Goal: Information Seeking & Learning: Learn about a topic

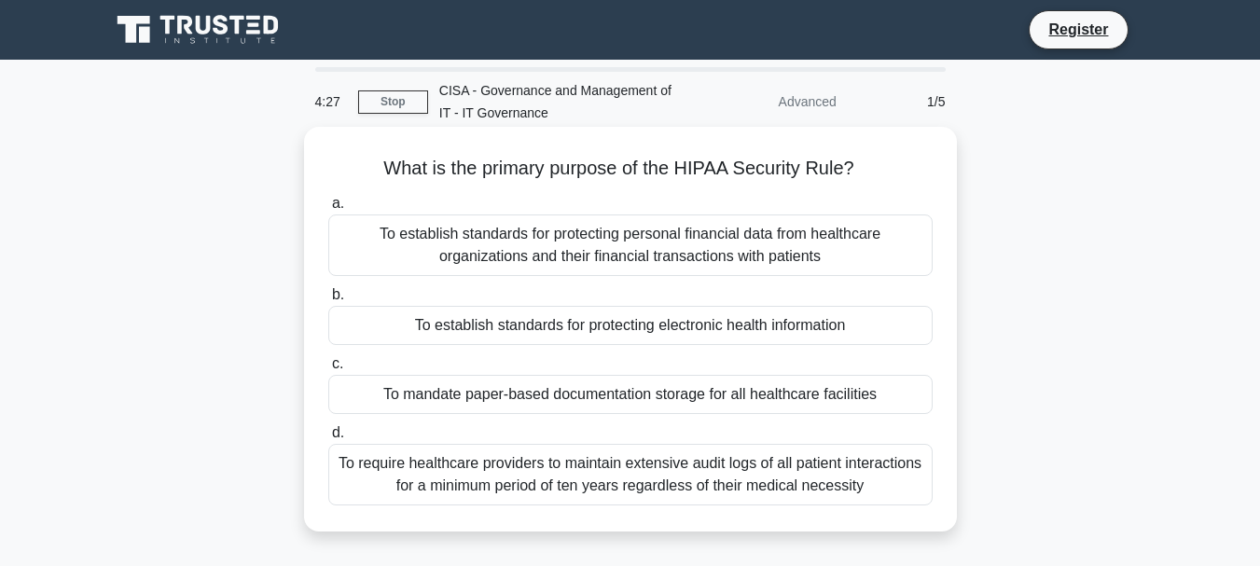
click at [421, 327] on div "To establish standards for protecting electronic health information" at bounding box center [630, 325] width 604 height 39
click at [328, 301] on input "b. To establish standards for protecting electronic health information" at bounding box center [328, 295] width 0 height 12
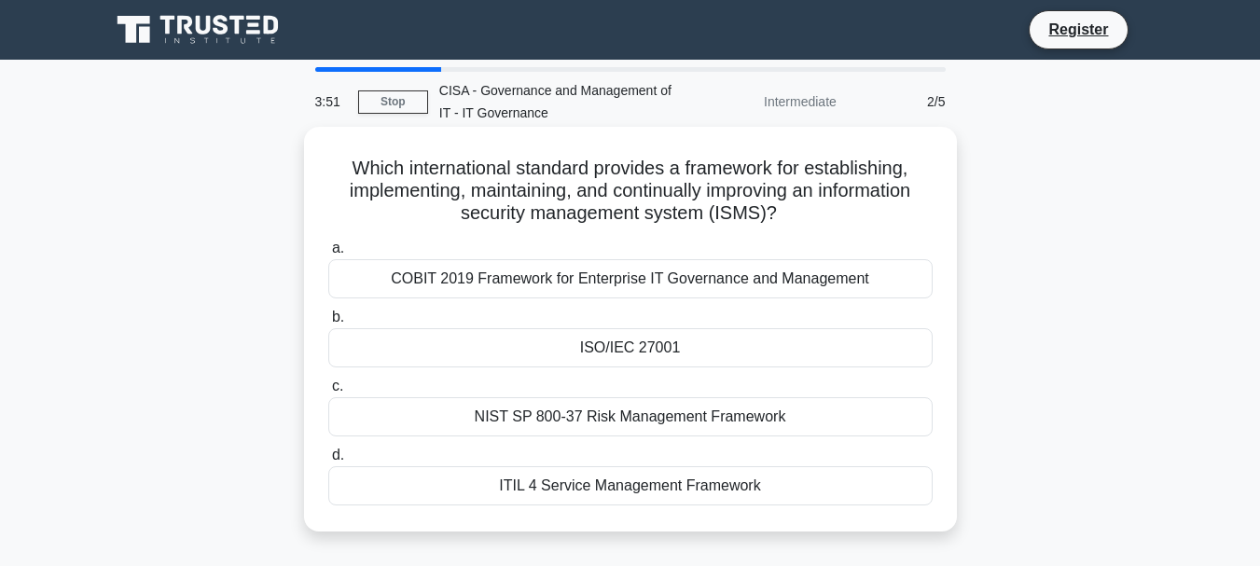
click at [520, 276] on div "COBIT 2019 Framework for Enterprise IT Governance and Management" at bounding box center [630, 278] width 604 height 39
click at [328, 255] on input "a. COBIT 2019 Framework for Enterprise IT Governance and Management" at bounding box center [328, 248] width 0 height 12
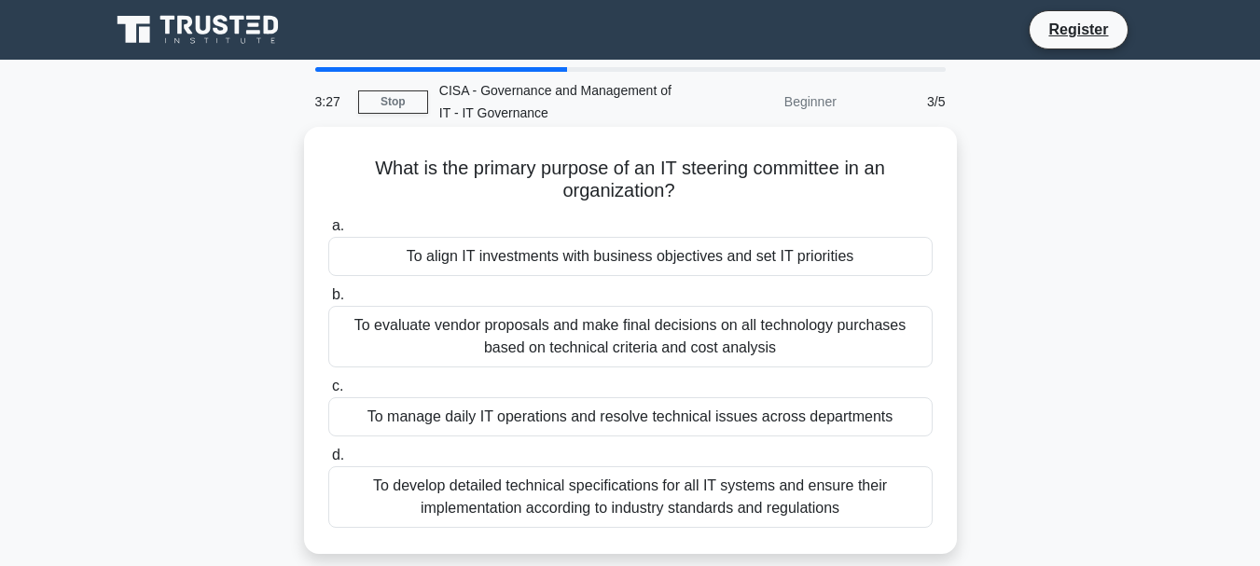
click at [511, 257] on div "To align IT investments with business objectives and set IT priorities" at bounding box center [630, 256] width 604 height 39
click at [328, 232] on input "a. To align IT investments with business objectives and set IT priorities" at bounding box center [328, 226] width 0 height 12
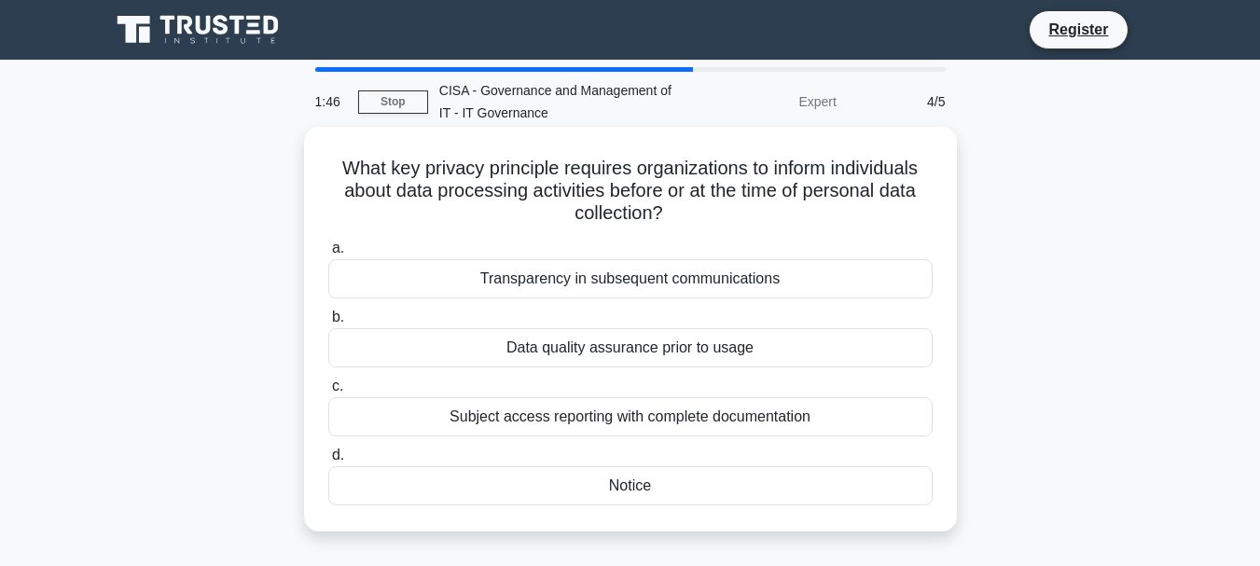
click at [639, 494] on div "Notice" at bounding box center [630, 485] width 604 height 39
click at [328, 462] on input "d. Notice" at bounding box center [328, 455] width 0 height 12
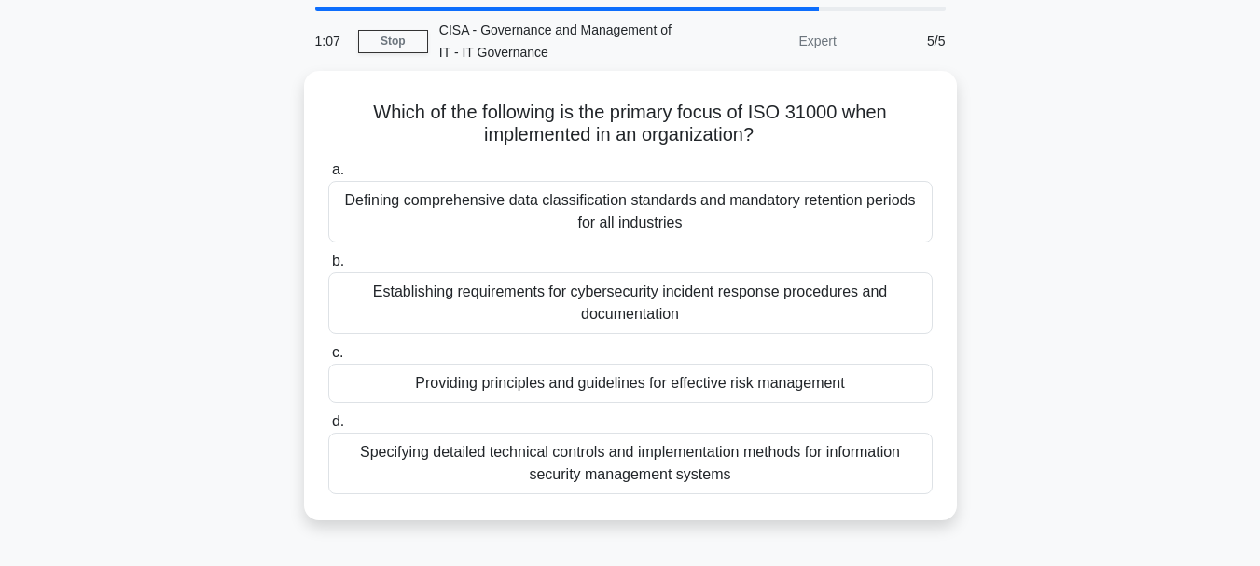
scroll to position [93, 0]
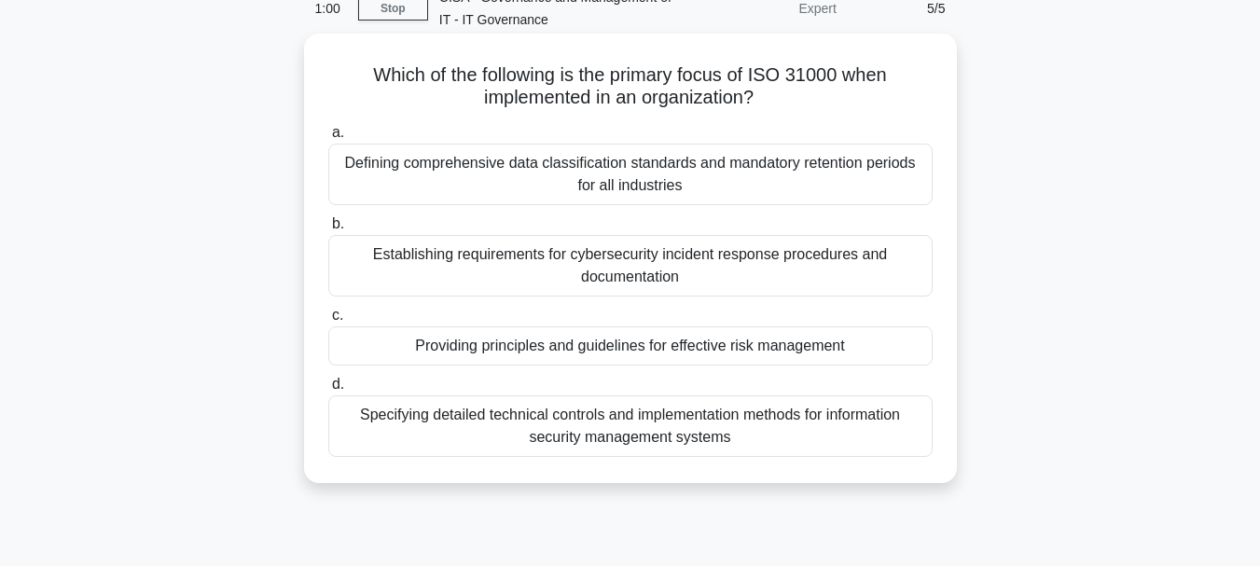
click at [583, 347] on div "Providing principles and guidelines for effective risk management" at bounding box center [630, 345] width 604 height 39
click at [328, 322] on input "c. Providing principles and guidelines for effective risk management" at bounding box center [328, 316] width 0 height 12
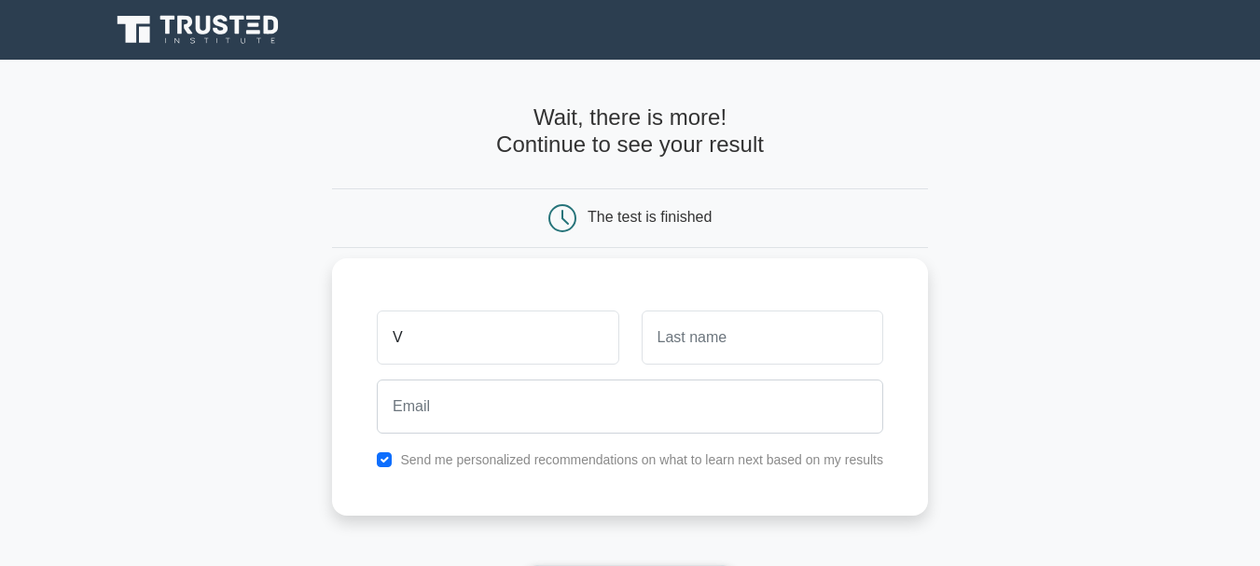
type input "[PERSON_NAME]"
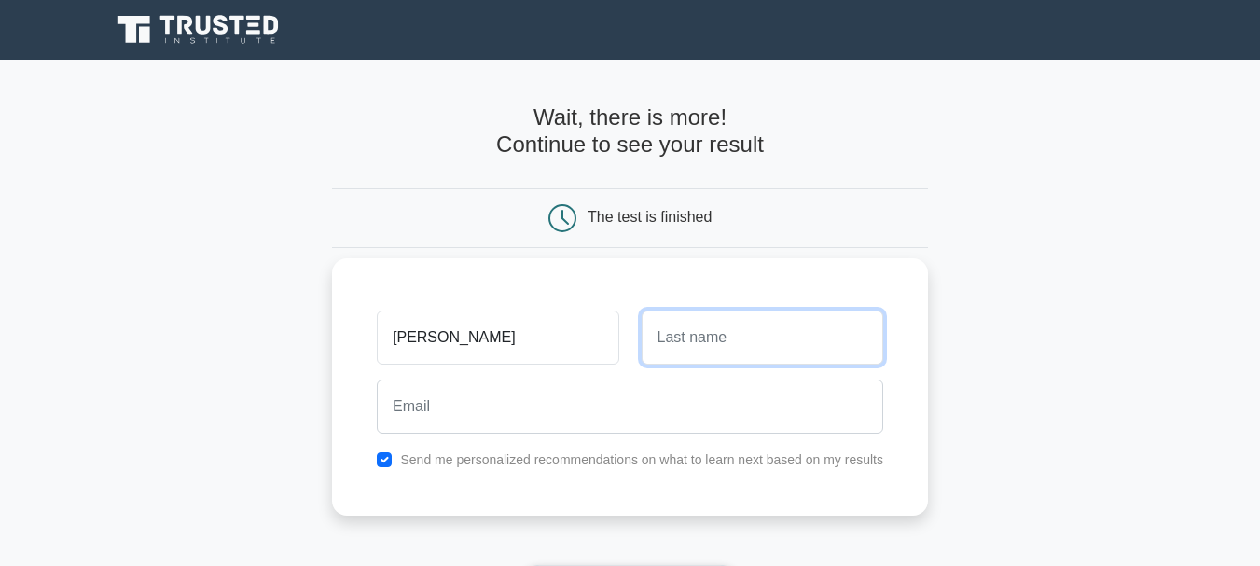
click at [726, 345] on input "text" at bounding box center [763, 338] width 242 height 54
type input "[PERSON_NAME]"
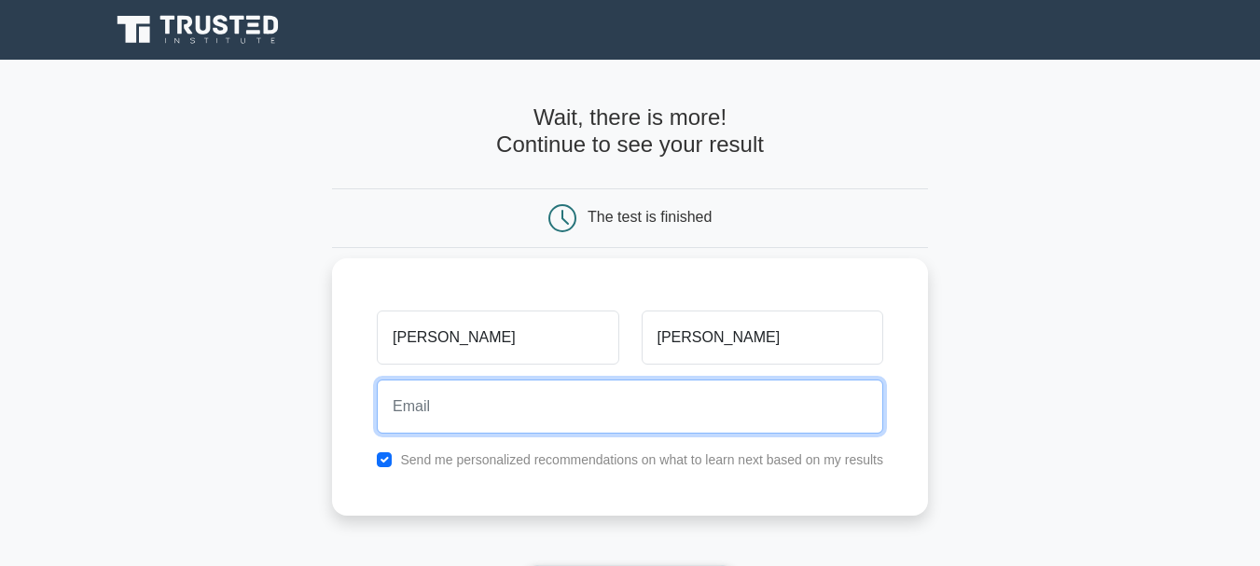
click at [530, 418] on input "email" at bounding box center [630, 407] width 506 height 54
type input "[EMAIL_ADDRESS][DOMAIN_NAME]"
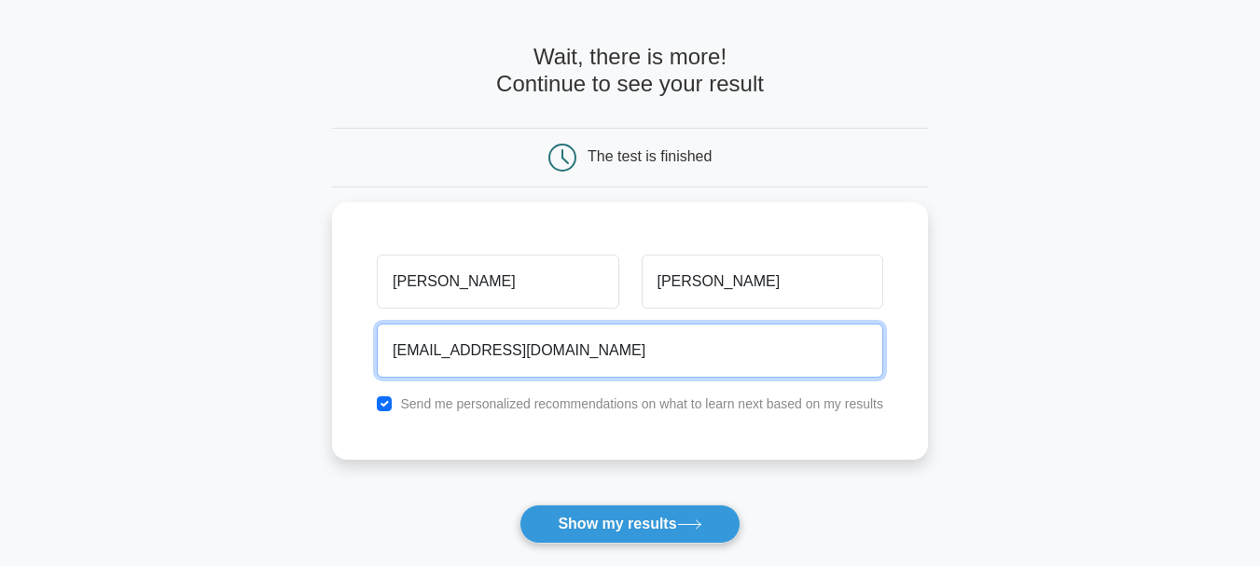
scroll to position [93, 0]
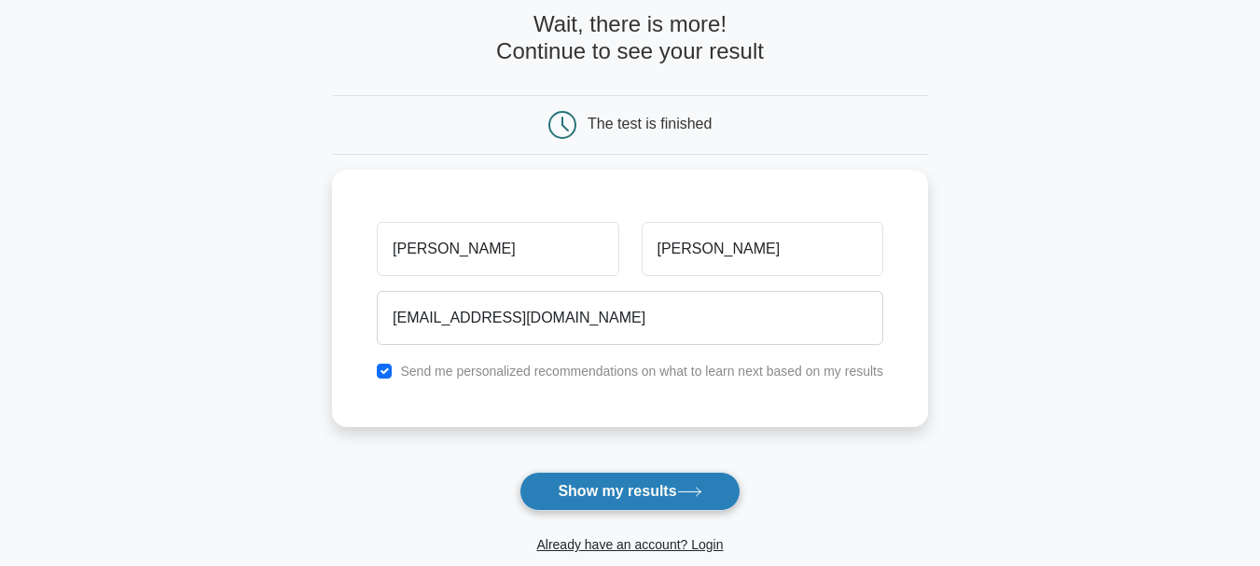
click at [657, 499] on button "Show my results" at bounding box center [629, 491] width 220 height 39
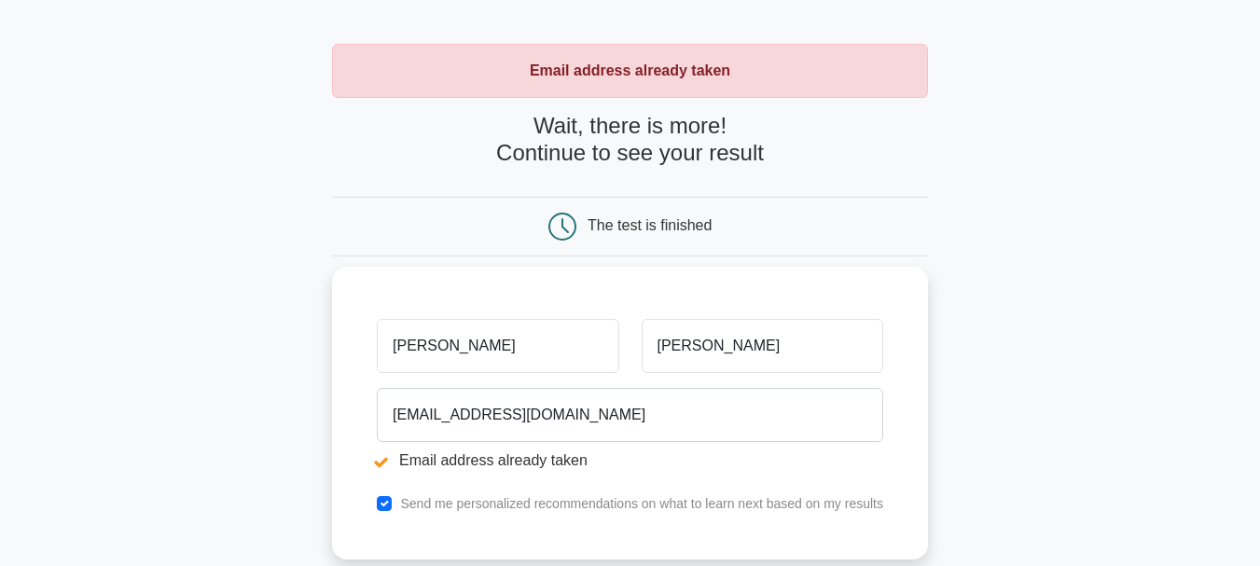
scroll to position [93, 0]
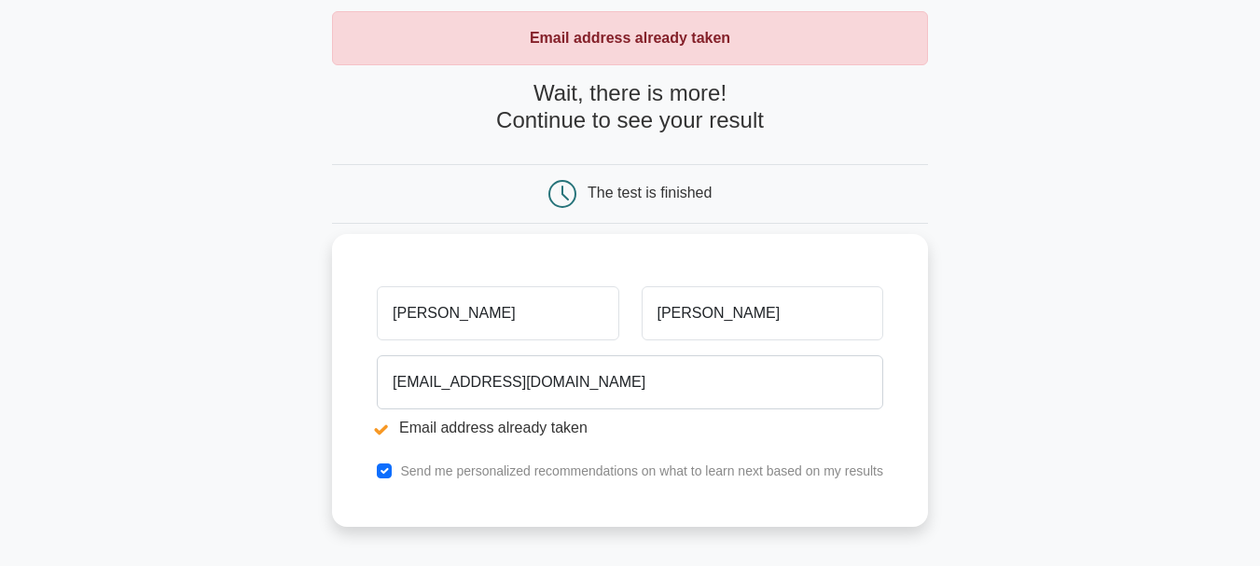
click at [462, 320] on input "Viorel" at bounding box center [498, 313] width 242 height 54
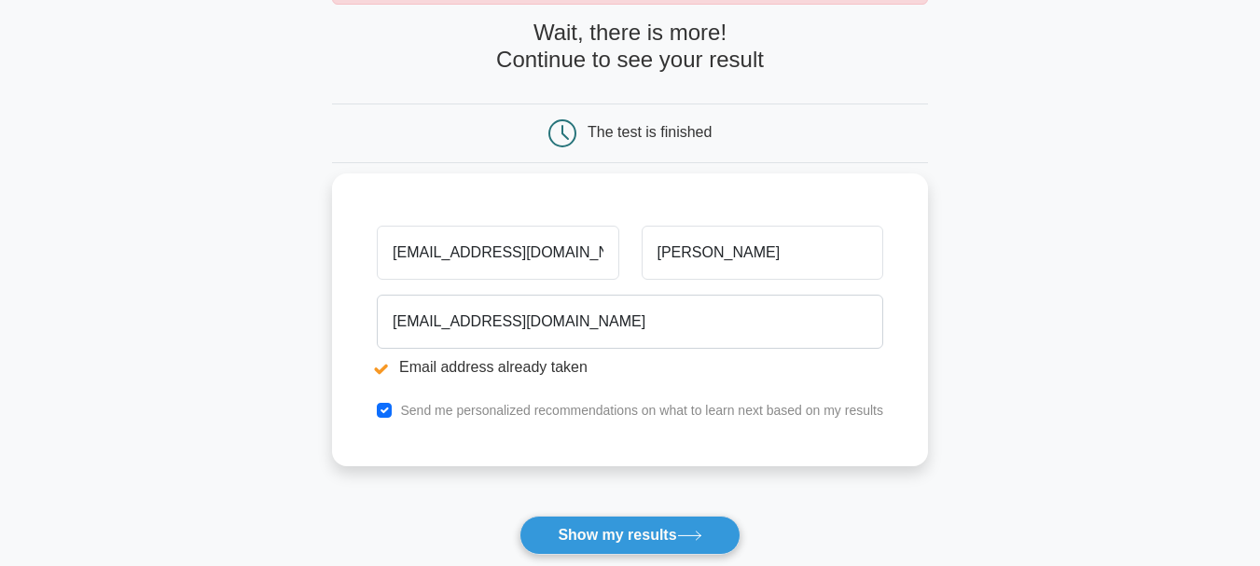
scroll to position [186, 0]
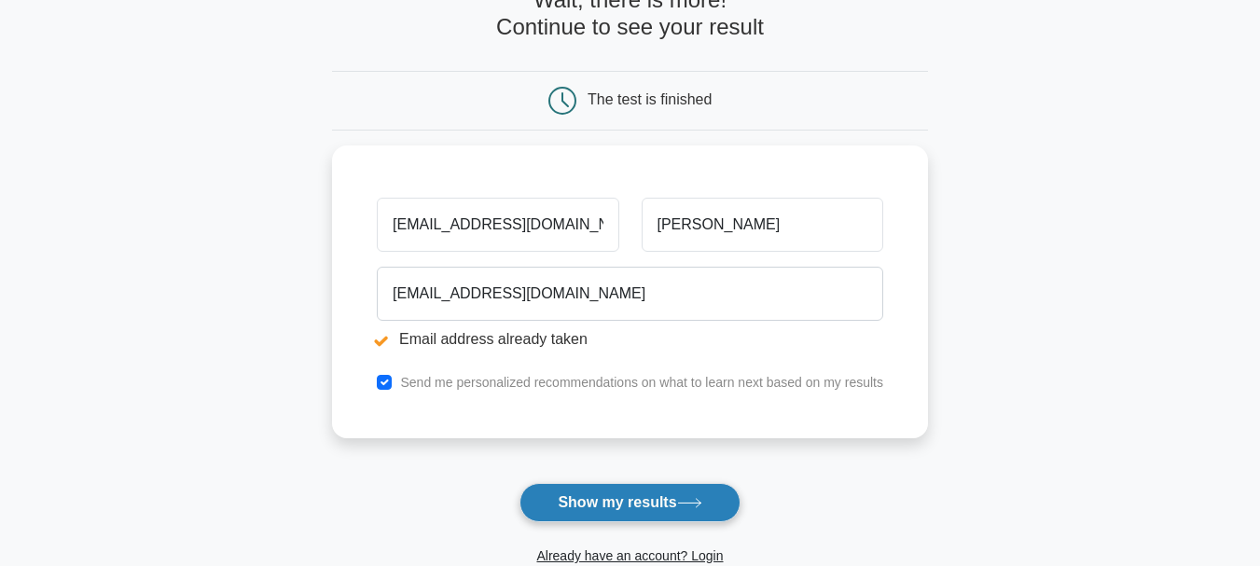
type input "Viorelsurdu223@gmail.com"
click at [649, 493] on button "Show my results" at bounding box center [629, 502] width 220 height 39
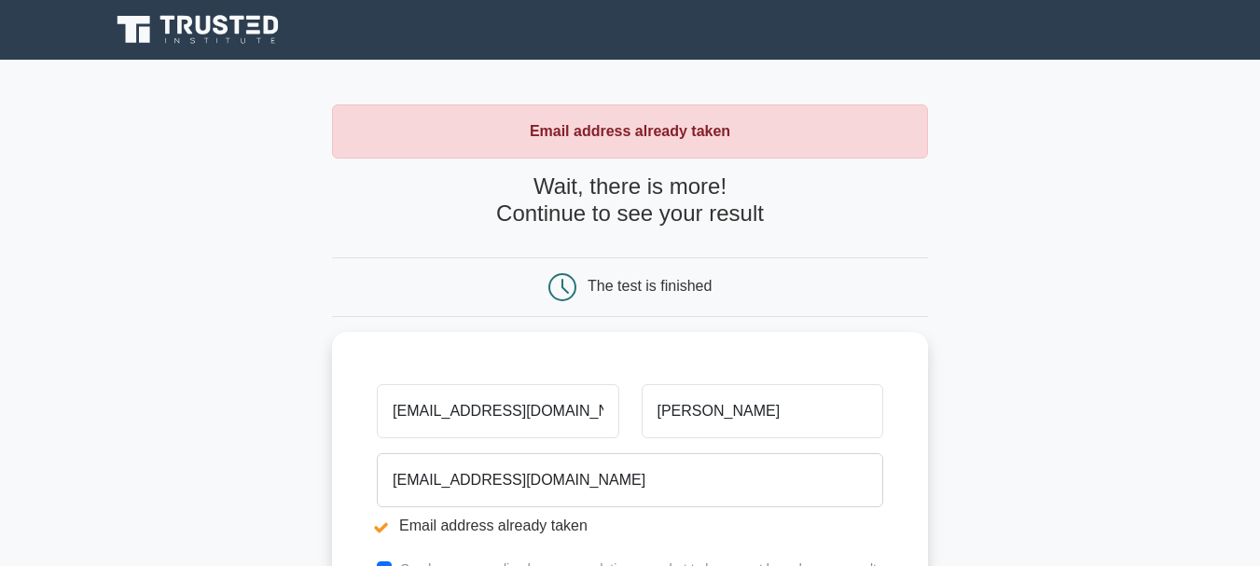
drag, startPoint x: 493, startPoint y: 408, endPoint x: 283, endPoint y: 397, distance: 210.1
click at [283, 397] on main "Email address already taken Wait, there is more! Continue to see your result Th…" at bounding box center [630, 448] width 1260 height 776
drag, startPoint x: 603, startPoint y: 400, endPoint x: 272, endPoint y: 396, distance: 331.1
click at [272, 396] on main "Email address already taken Wait, there is more! Continue to see your result Th…" at bounding box center [630, 448] width 1260 height 776
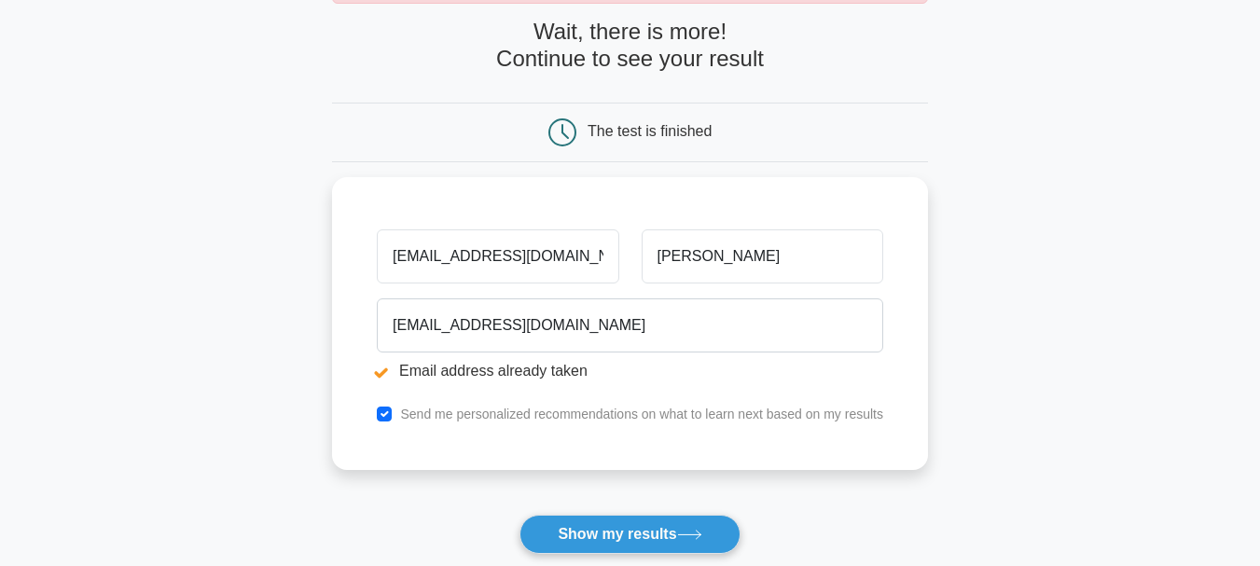
scroll to position [186, 0]
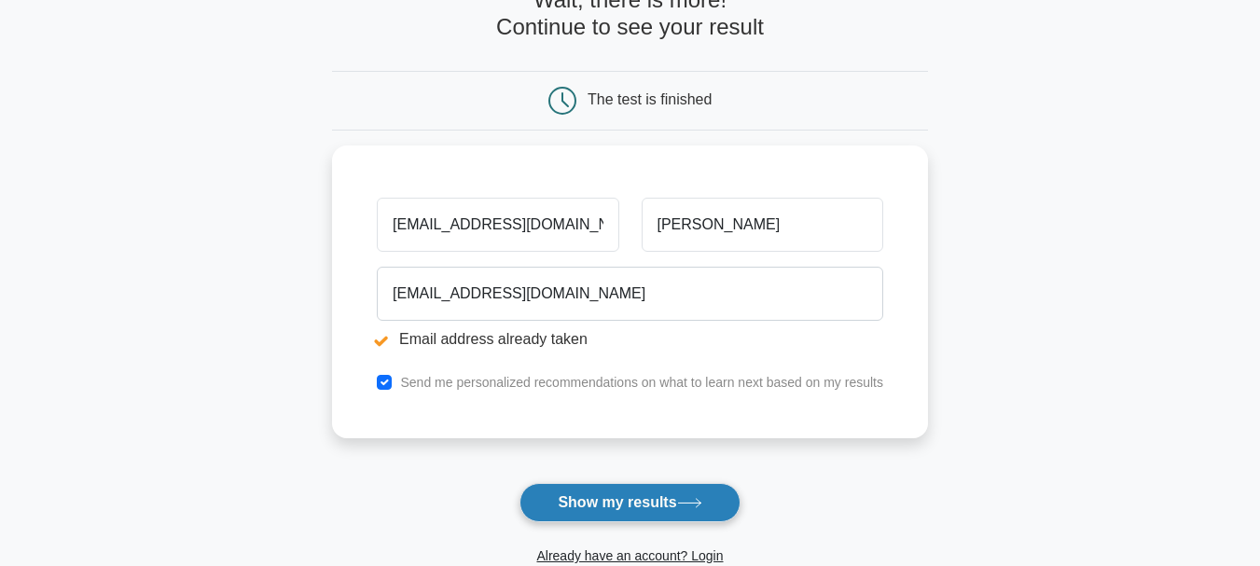
type input "[EMAIL_ADDRESS][DOMAIN_NAME]"
click at [608, 514] on button "Show my results" at bounding box center [629, 502] width 220 height 39
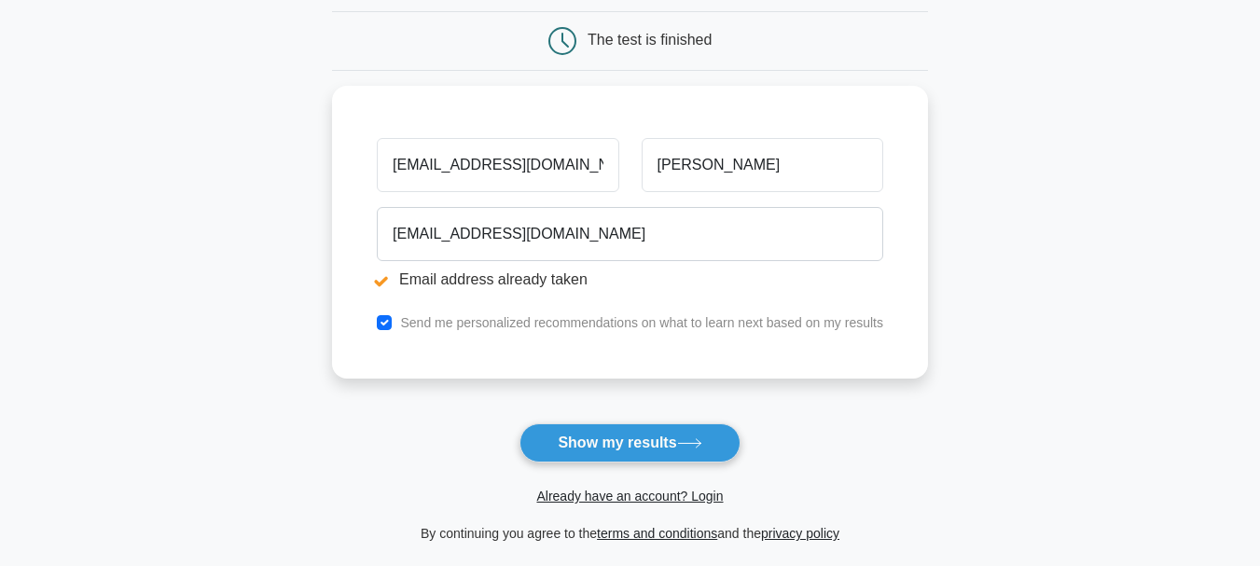
scroll to position [280, 0]
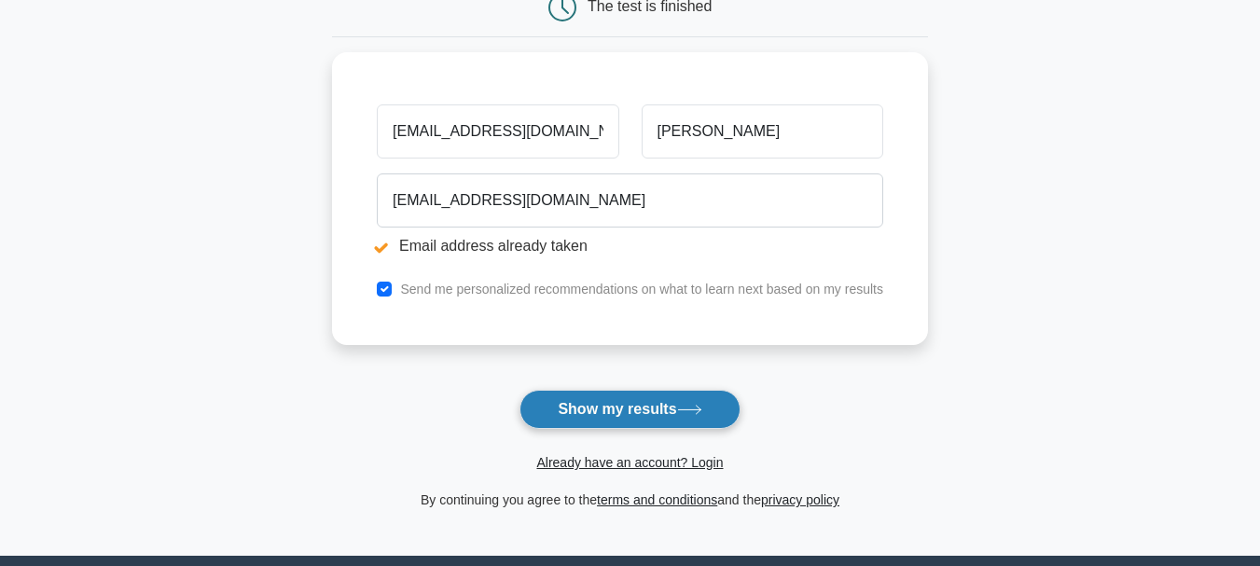
click at [631, 417] on button "Show my results" at bounding box center [629, 409] width 220 height 39
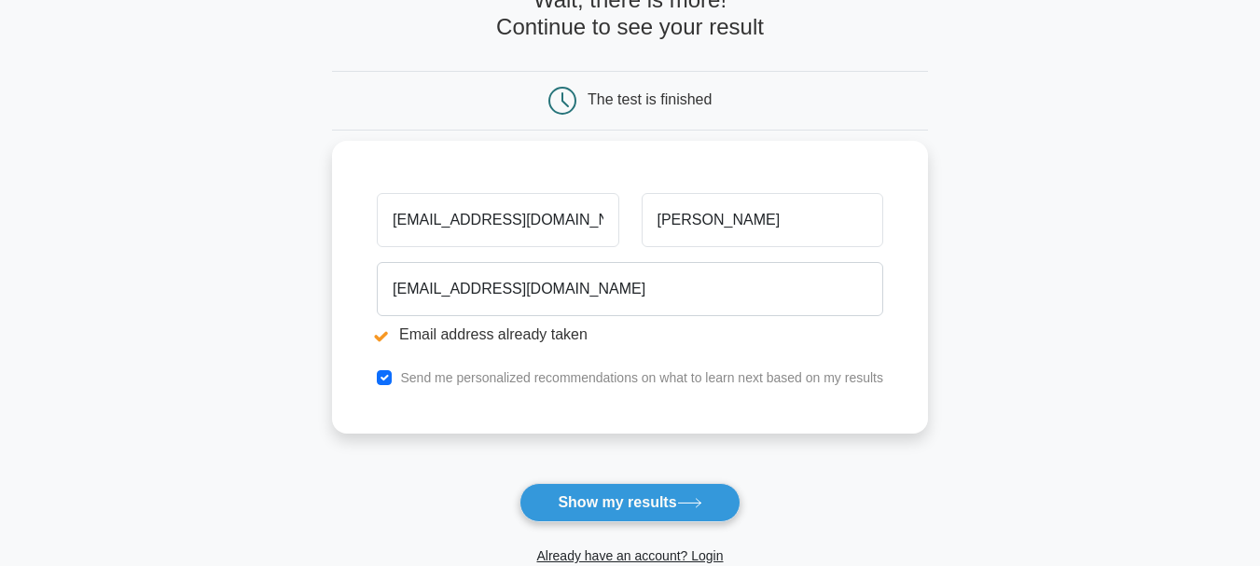
scroll to position [280, 0]
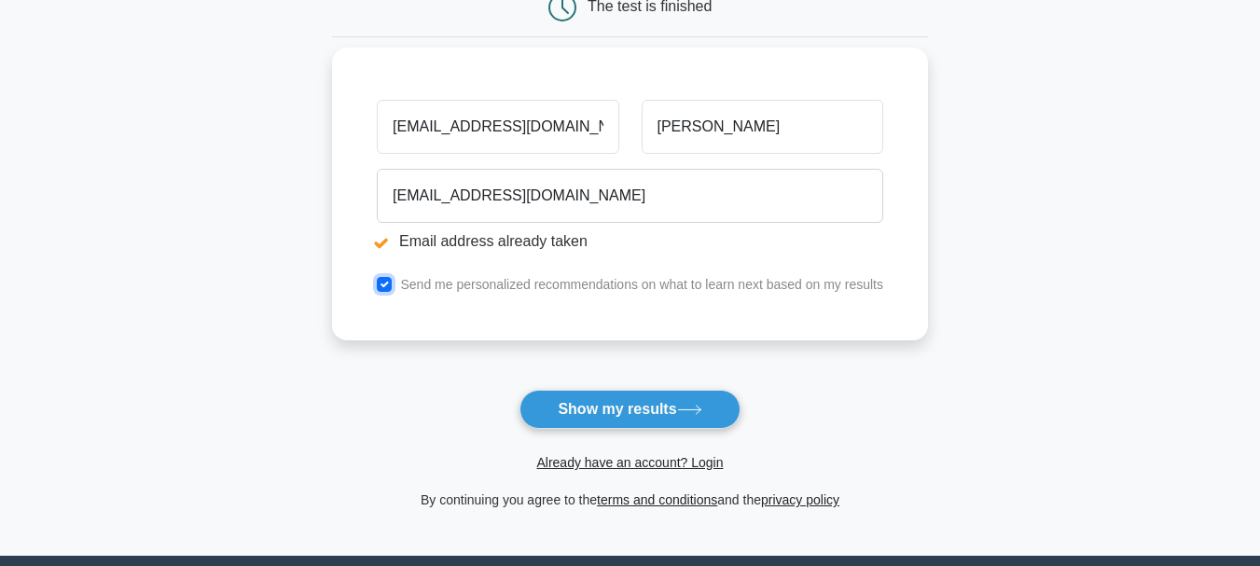
click at [381, 292] on input "checkbox" at bounding box center [384, 284] width 15 height 15
checkbox input "false"
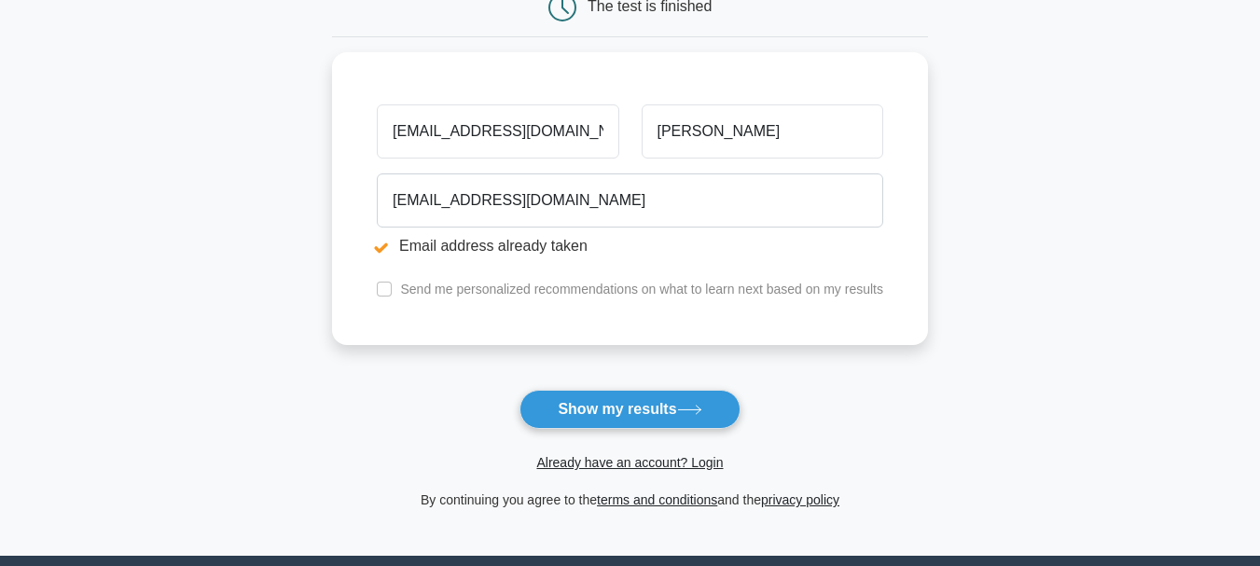
click at [641, 407] on button "Show my results" at bounding box center [629, 409] width 220 height 39
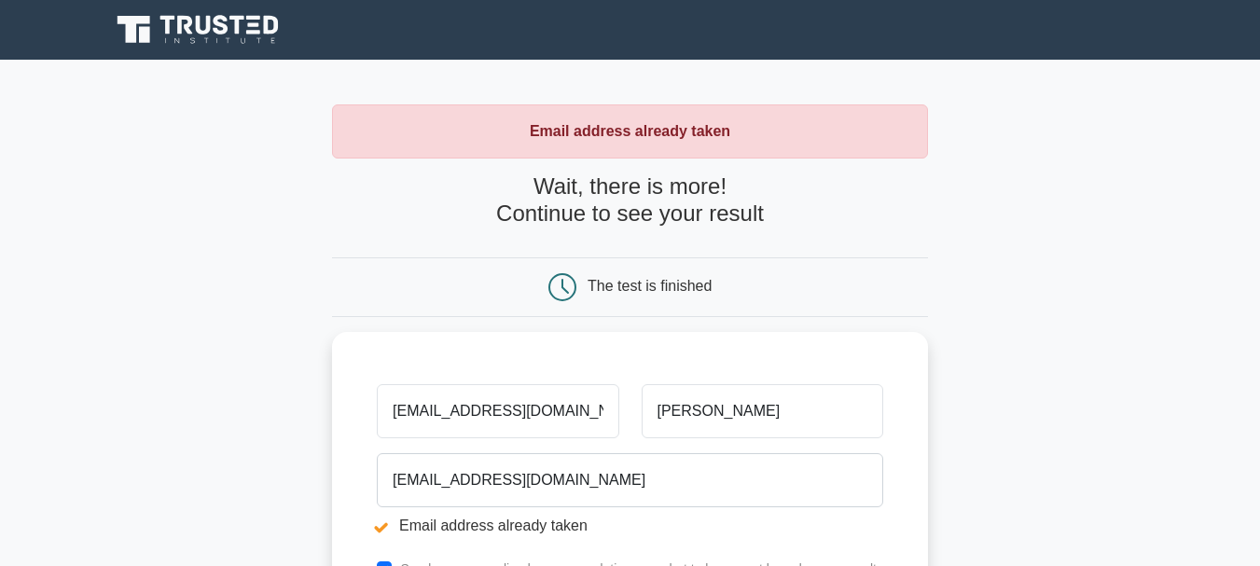
click at [581, 135] on strong "Email address already taken" at bounding box center [630, 131] width 200 height 16
click at [569, 227] on h4 "Wait, there is more! Continue to see your result" at bounding box center [630, 200] width 596 height 54
click at [573, 292] on icon at bounding box center [562, 287] width 28 height 28
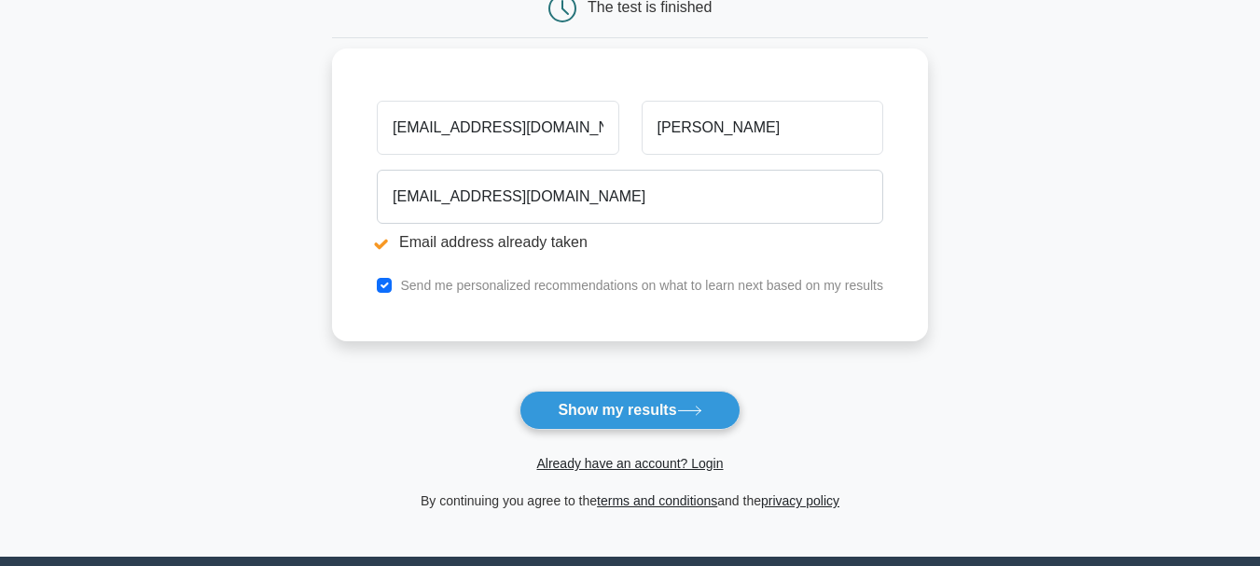
scroll to position [280, 0]
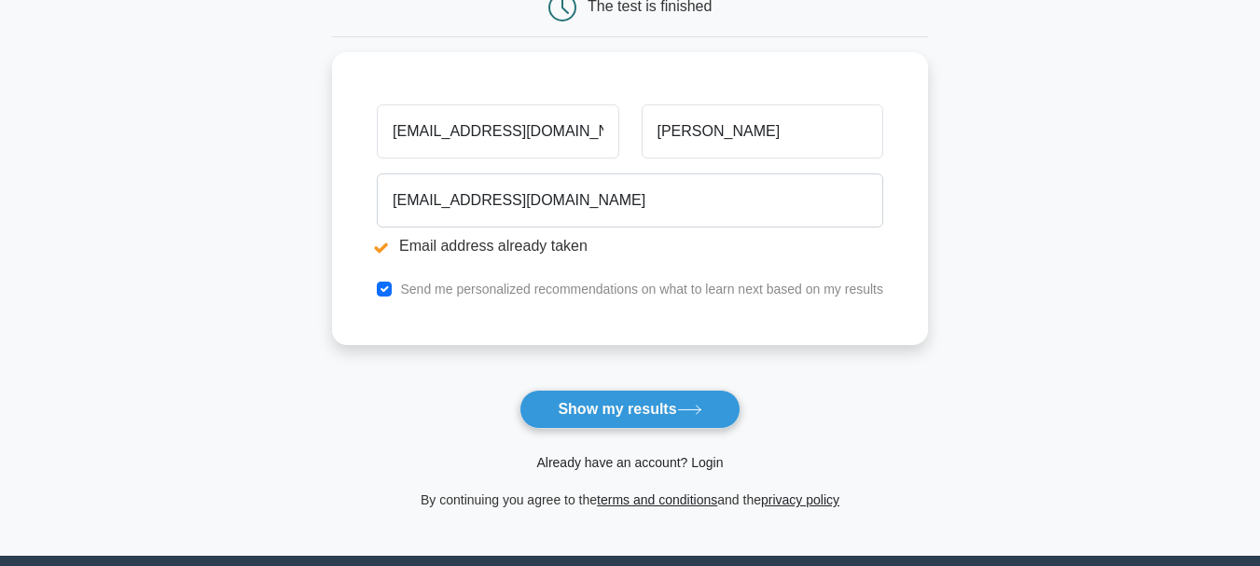
click at [644, 461] on link "Already have an account? Login" at bounding box center [629, 462] width 186 height 15
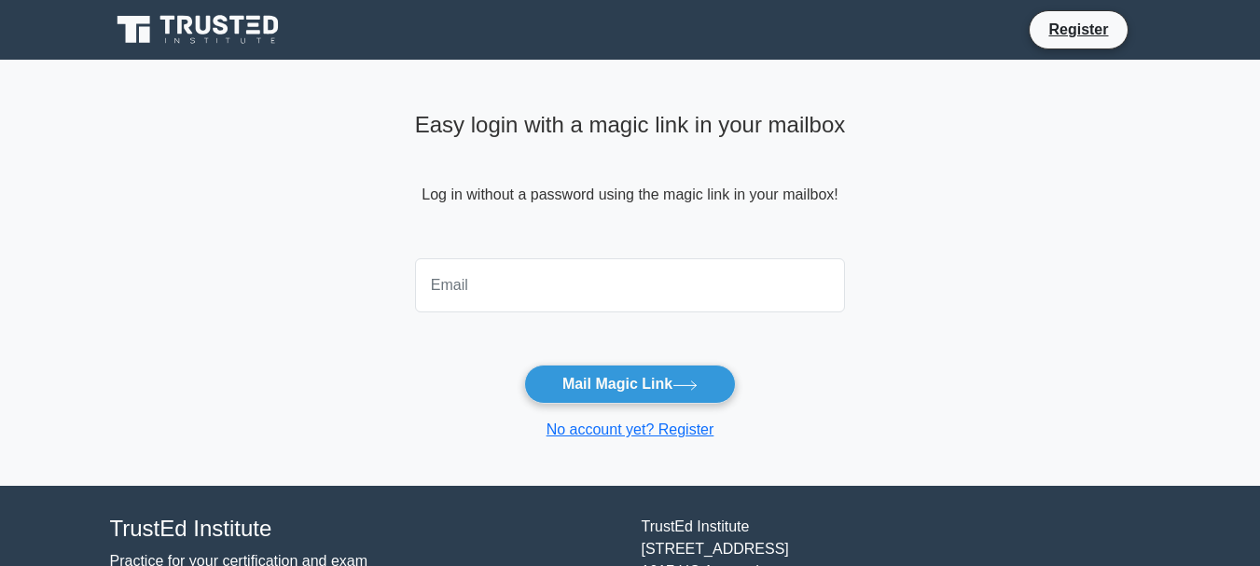
click at [475, 279] on input "email" at bounding box center [630, 285] width 431 height 54
type input "[EMAIL_ADDRESS][DOMAIN_NAME]"
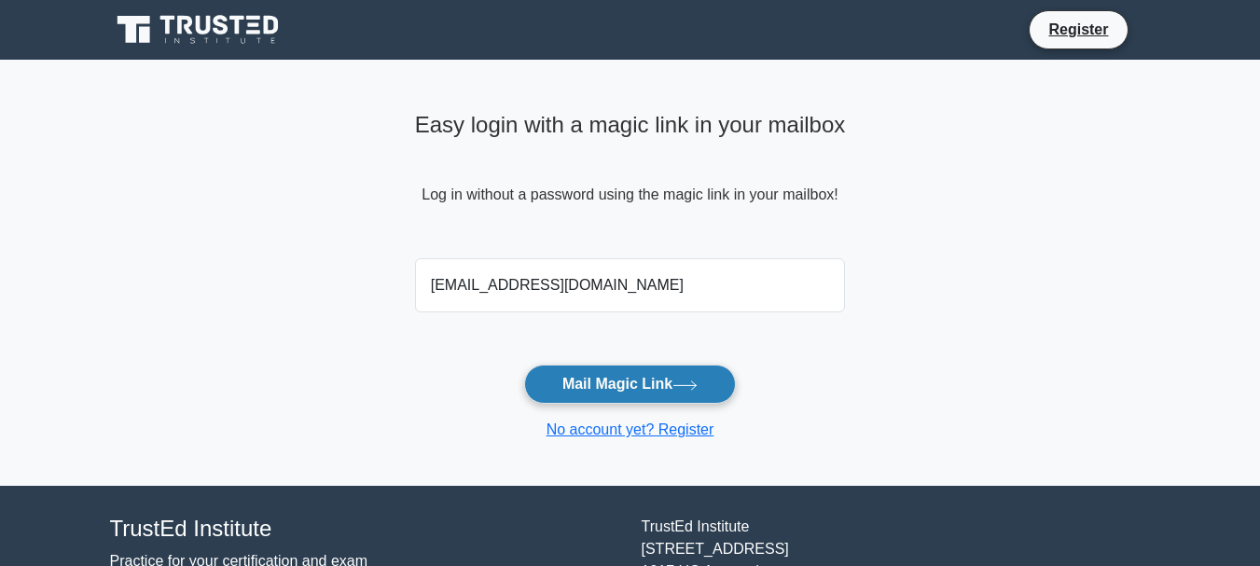
click at [598, 375] on button "Mail Magic Link" at bounding box center [630, 384] width 212 height 39
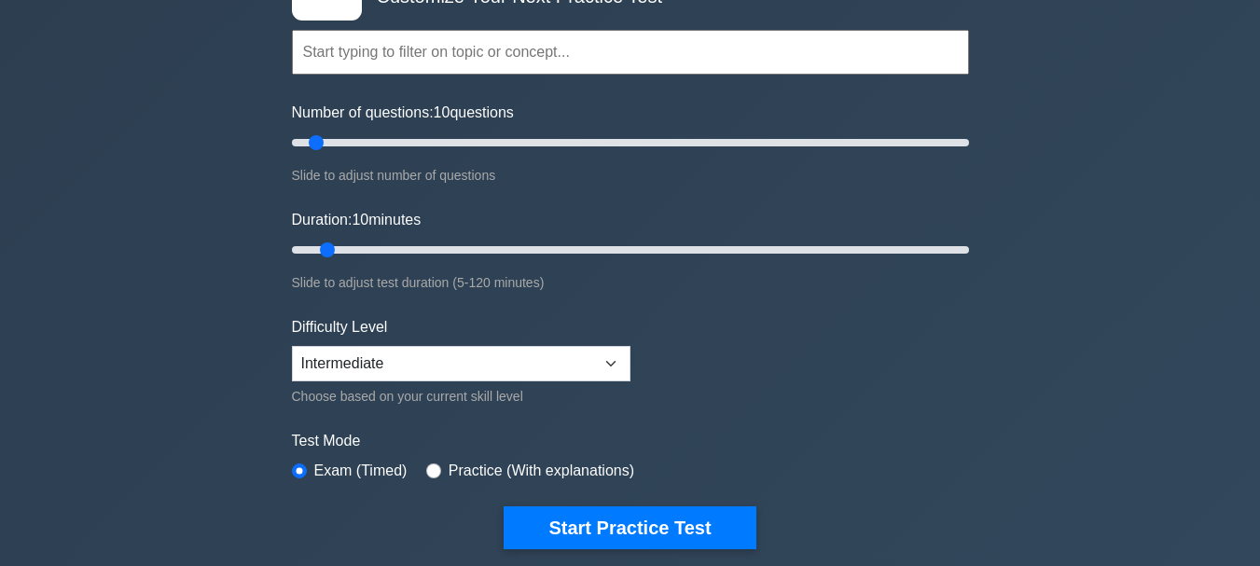
scroll to position [186, 0]
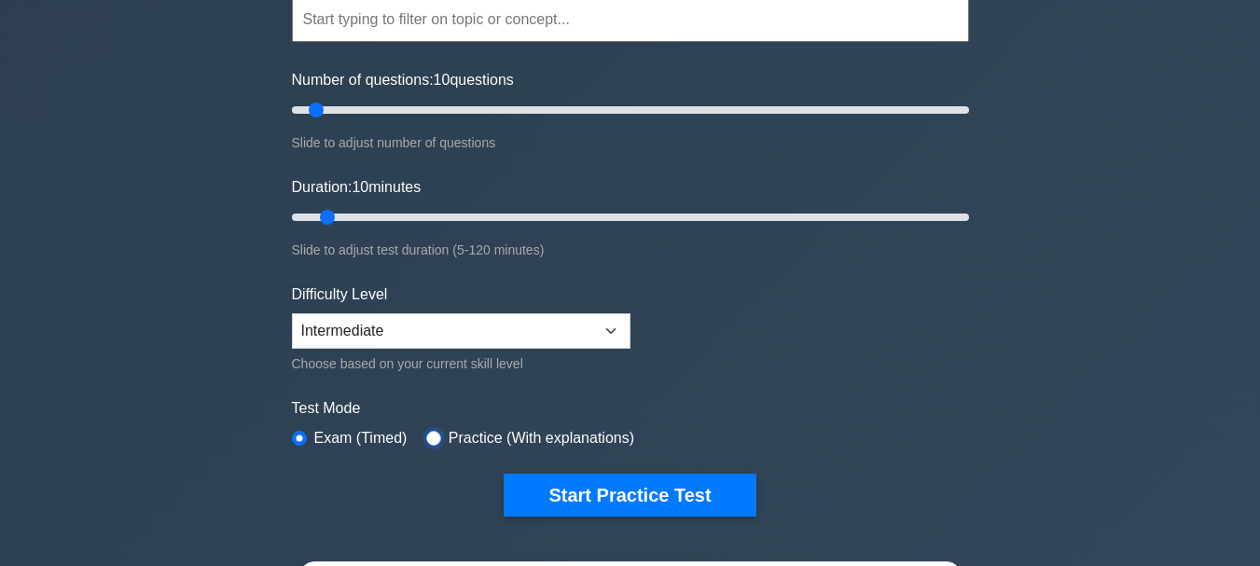
click at [427, 439] on input "radio" at bounding box center [433, 438] width 15 height 15
radio input "true"
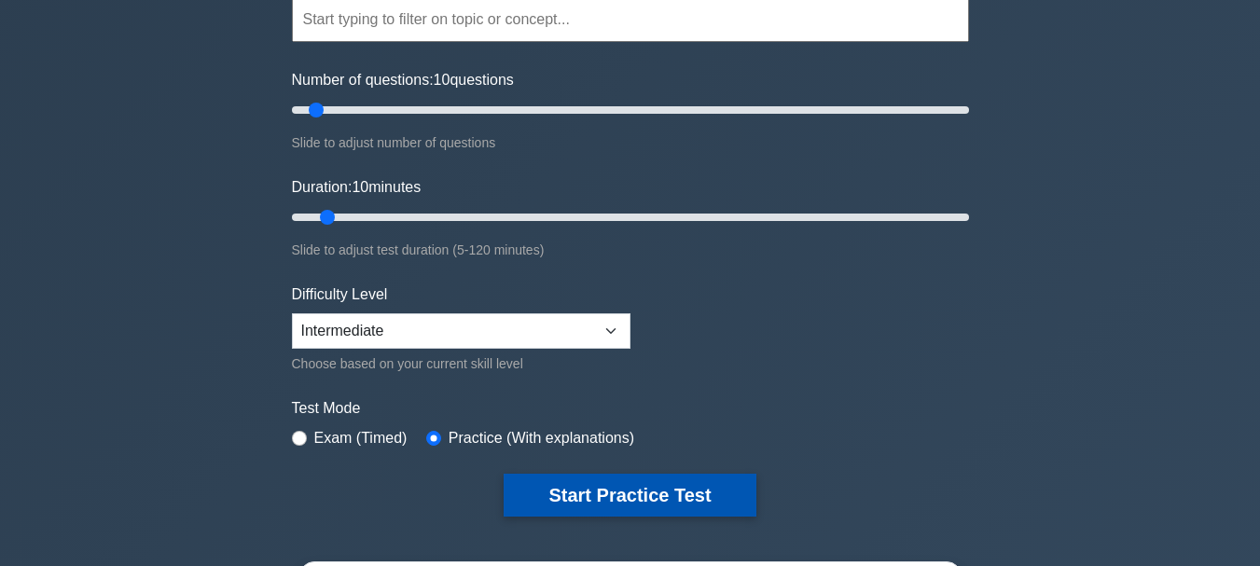
click at [682, 502] on button "Start Practice Test" at bounding box center [630, 495] width 252 height 43
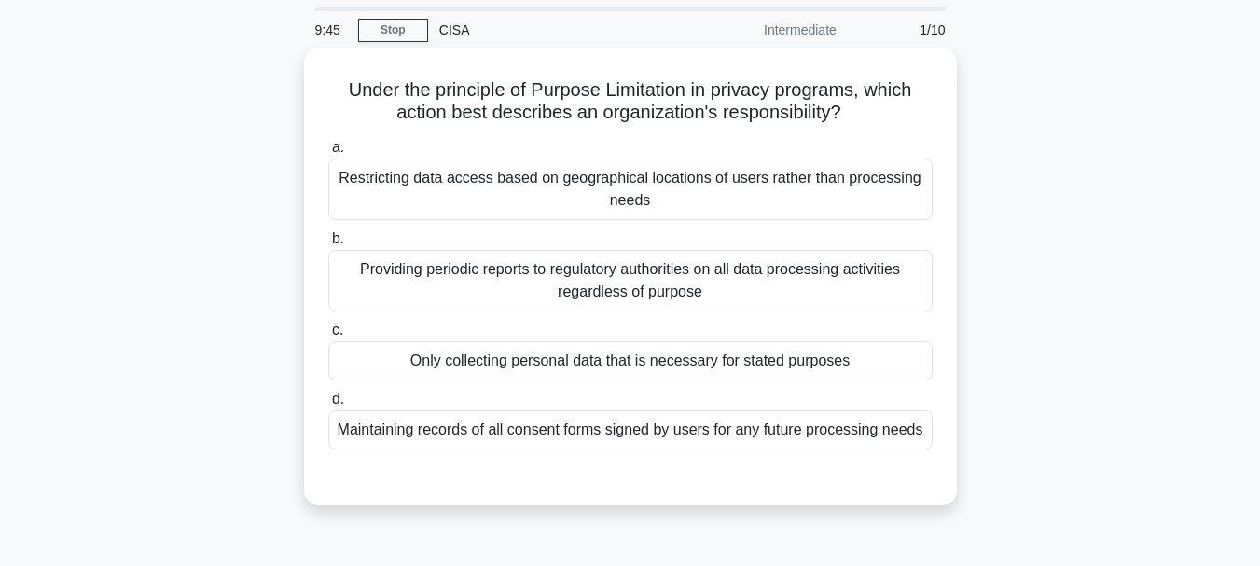
scroll to position [93, 0]
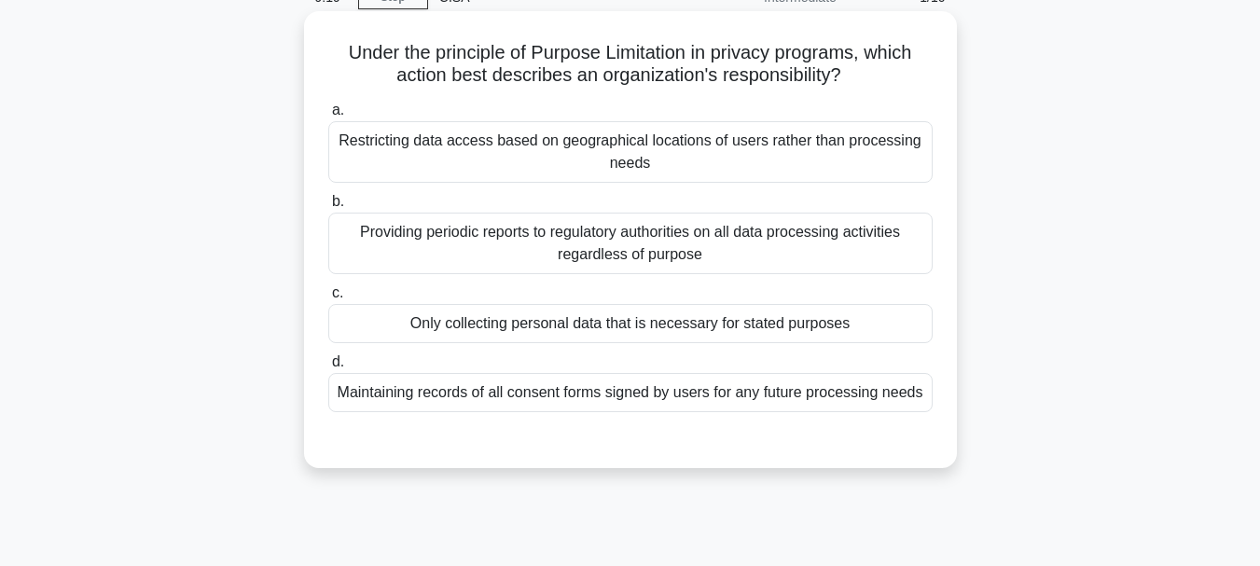
click at [388, 402] on div "Maintaining records of all consent forms signed by users for any future process…" at bounding box center [630, 392] width 604 height 39
click at [328, 368] on input "d. Maintaining records of all consent forms signed by users for any future proc…" at bounding box center [328, 362] width 0 height 12
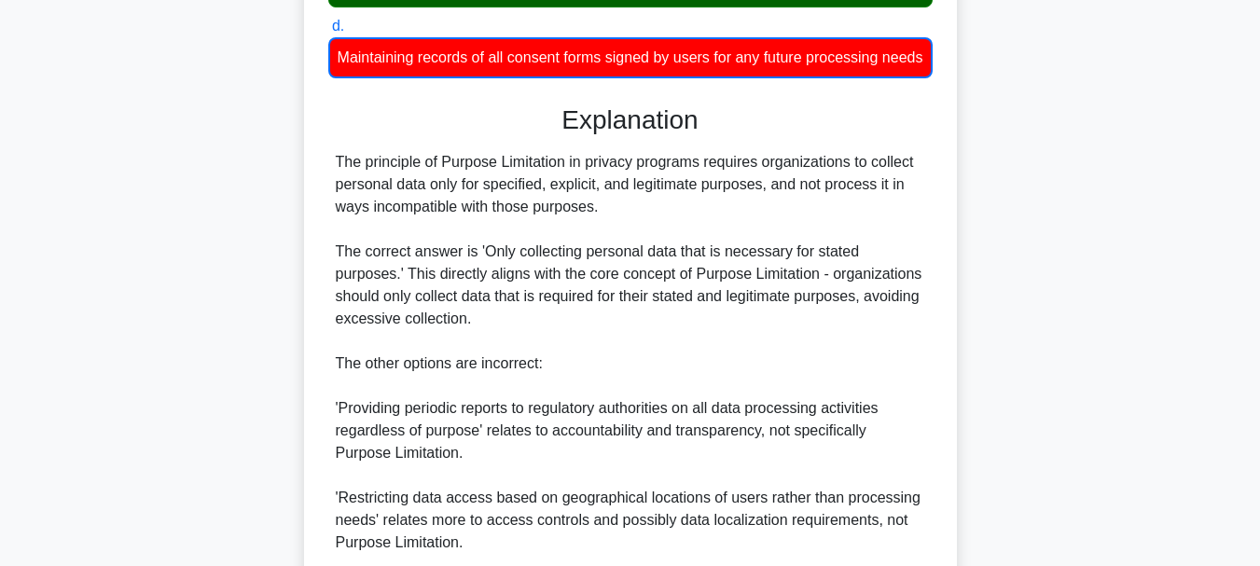
scroll to position [466, 0]
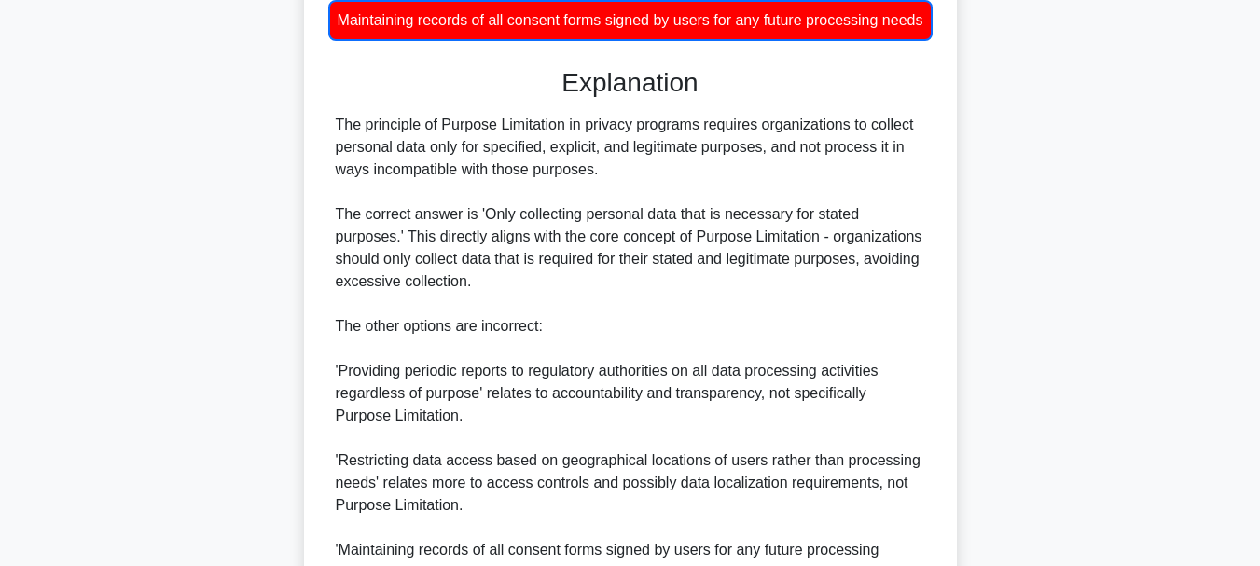
drag, startPoint x: 611, startPoint y: 171, endPoint x: 641, endPoint y: 195, distance: 38.4
click at [641, 195] on div "The principle of Purpose Limitation in privacy programs requires organizations …" at bounding box center [630, 371] width 589 height 515
click at [656, 219] on div "The principle of Purpose Limitation in privacy programs requires organizations …" at bounding box center [630, 371] width 589 height 515
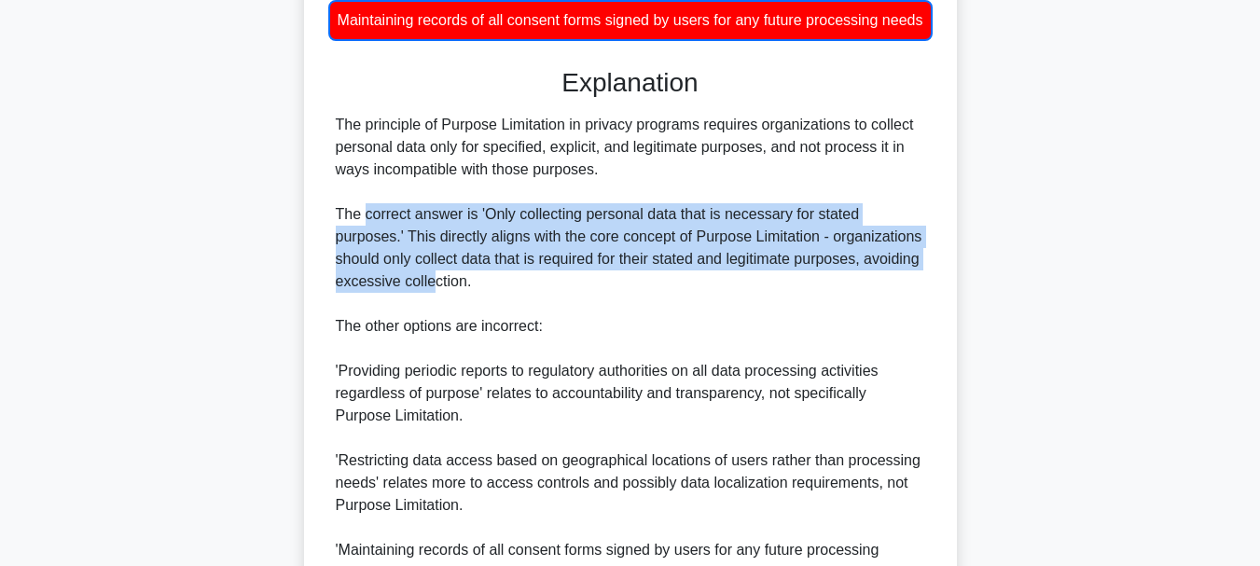
drag, startPoint x: 366, startPoint y: 241, endPoint x: 431, endPoint y: 302, distance: 89.7
click at [431, 302] on div "The principle of Purpose Limitation in privacy programs requires organizations …" at bounding box center [630, 371] width 589 height 515
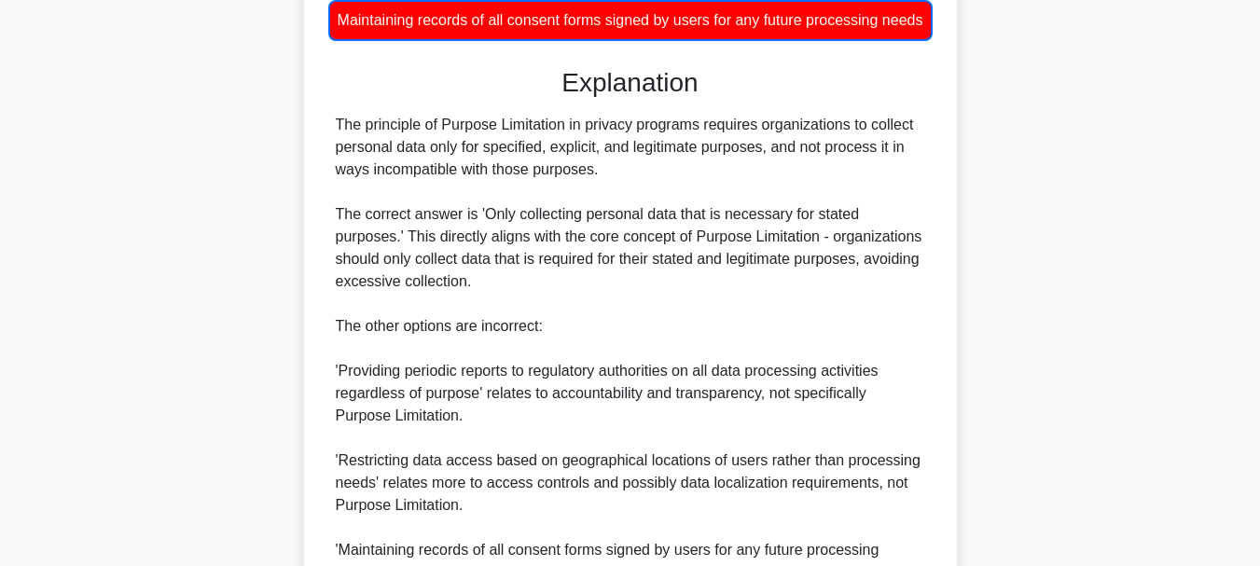
click at [480, 406] on div "The principle of Purpose Limitation in privacy programs requires organizations …" at bounding box center [630, 371] width 589 height 515
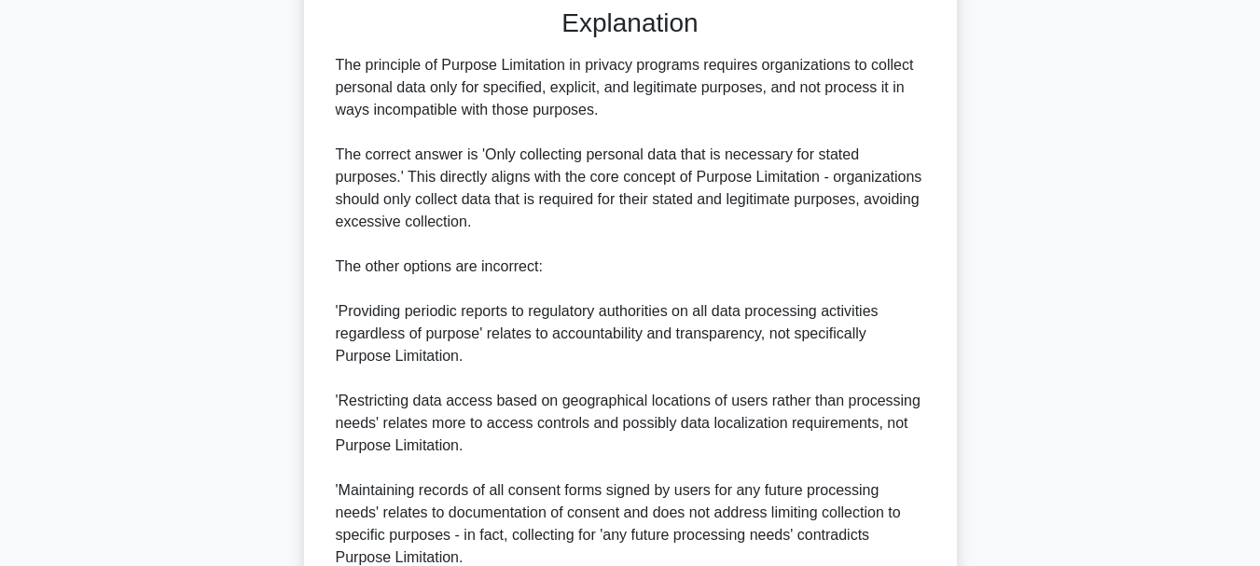
scroll to position [559, 0]
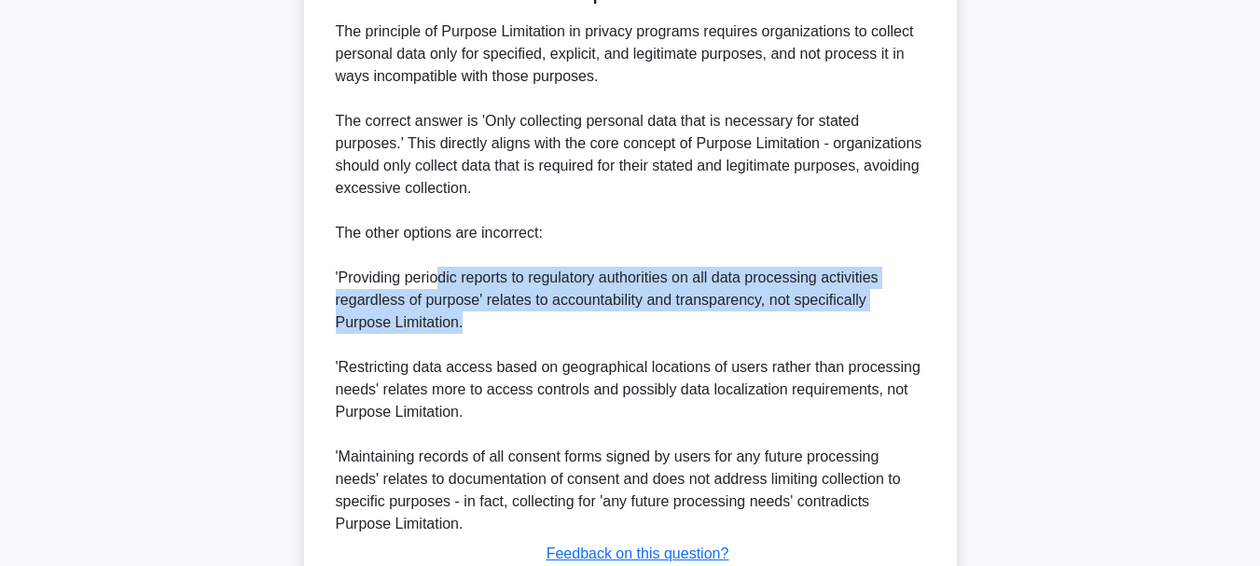
drag, startPoint x: 436, startPoint y: 299, endPoint x: 478, endPoint y: 352, distance: 67.0
click at [478, 352] on div "The principle of Purpose Limitation in privacy programs requires organizations …" at bounding box center [630, 278] width 589 height 515
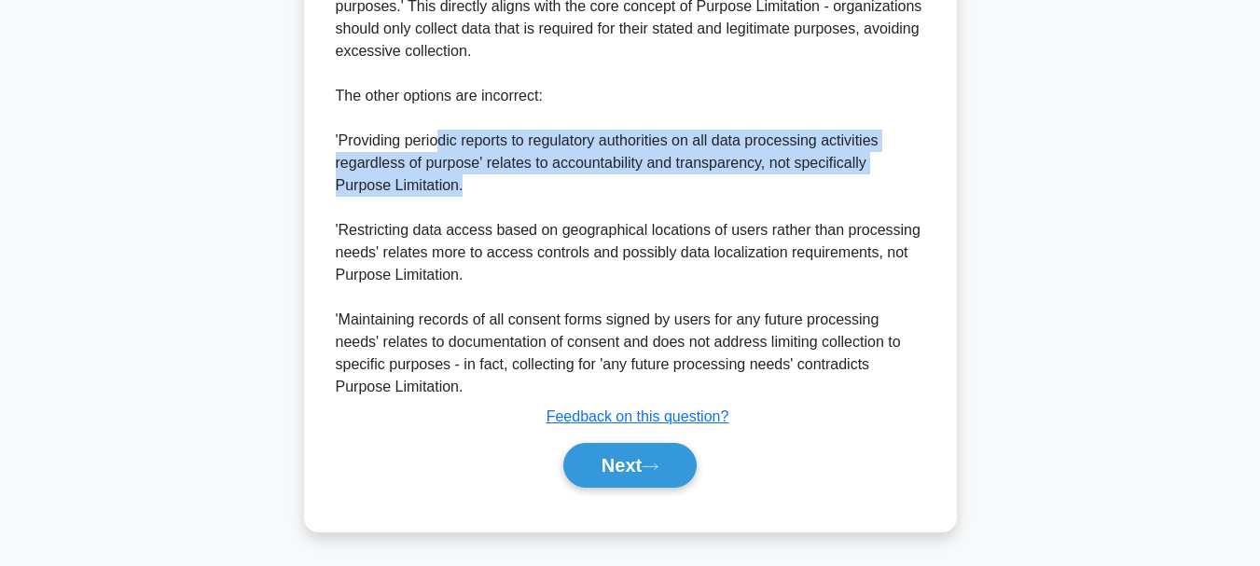
scroll to position [721, 0]
click at [641, 472] on button "Next" at bounding box center [629, 464] width 133 height 45
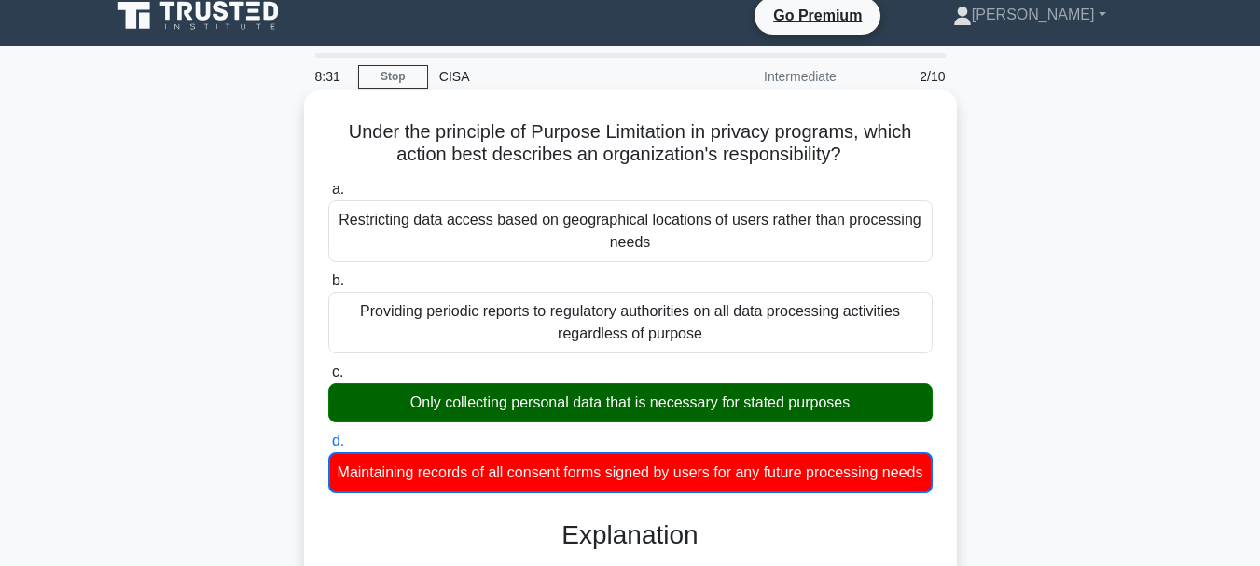
scroll to position [0, 0]
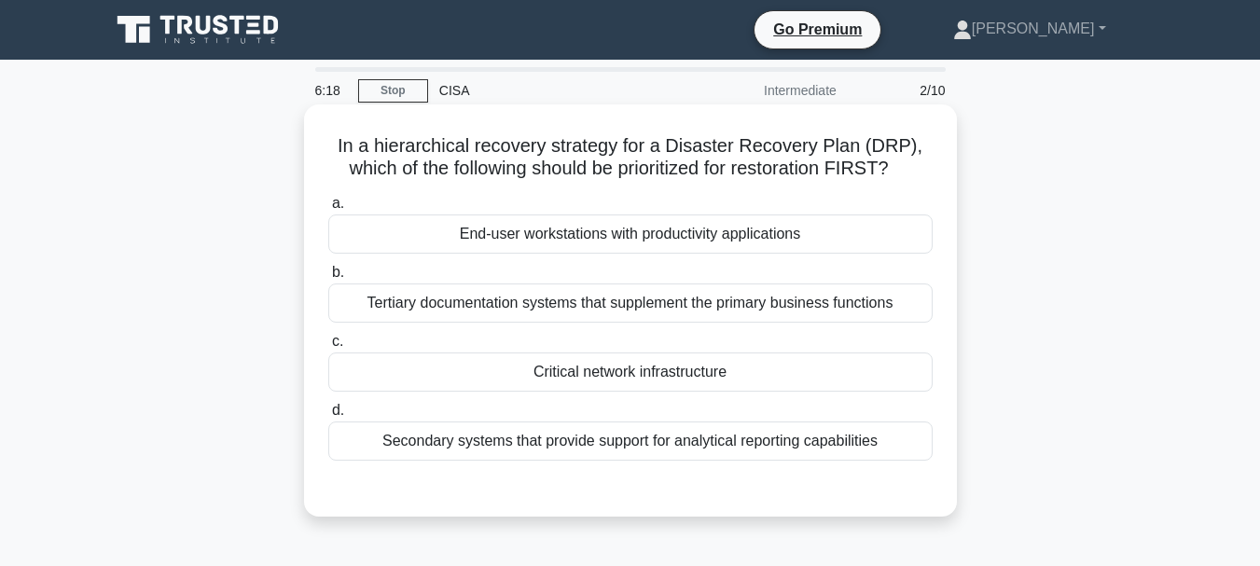
click at [671, 375] on div "Critical network infrastructure" at bounding box center [630, 371] width 604 height 39
click at [328, 348] on input "c. Critical network infrastructure" at bounding box center [328, 342] width 0 height 12
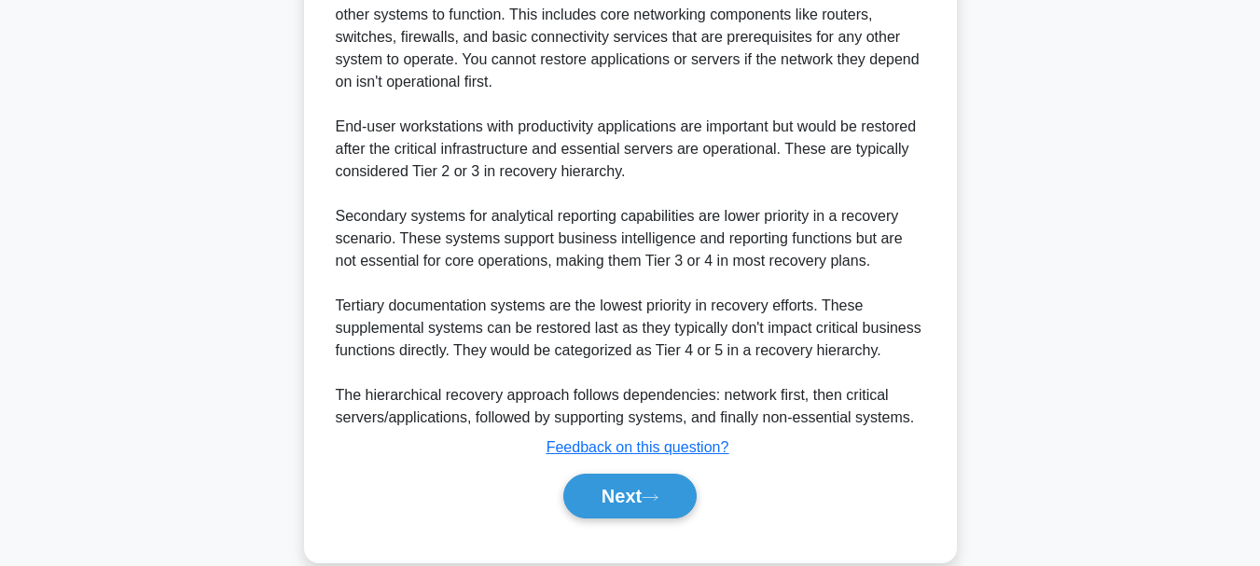
scroll to position [652, 0]
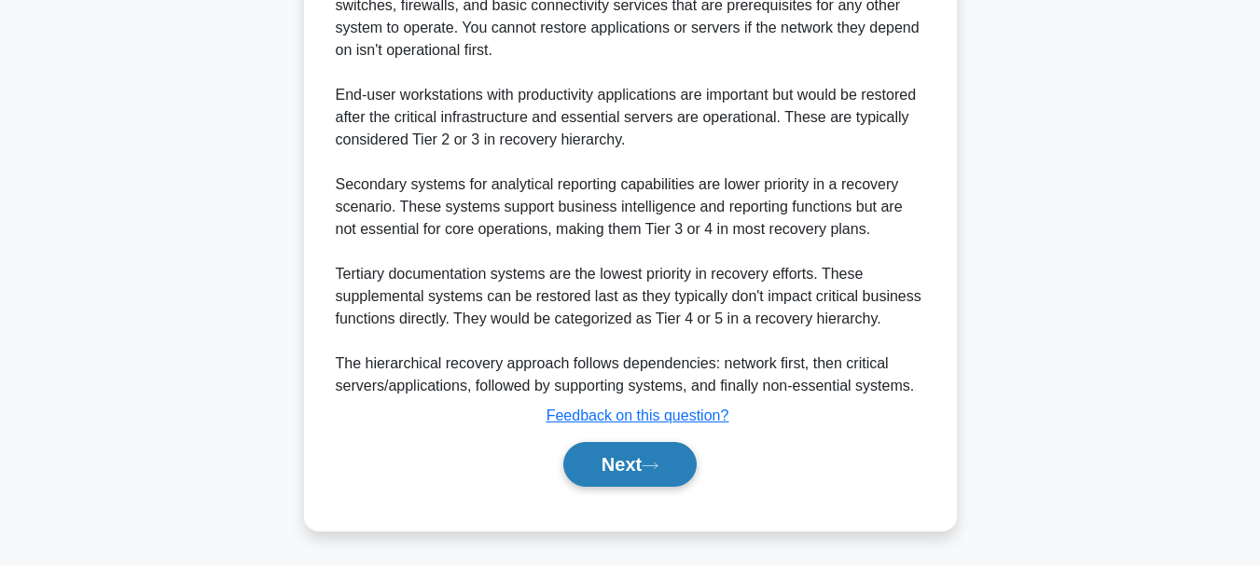
click at [619, 459] on button "Next" at bounding box center [629, 464] width 133 height 45
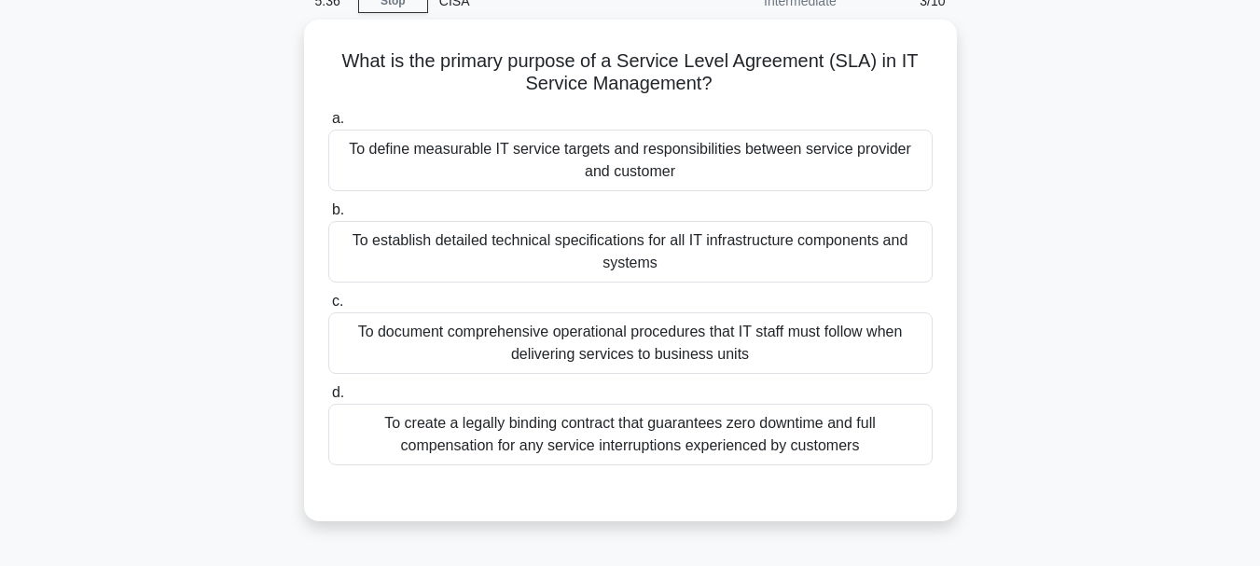
scroll to position [68, 0]
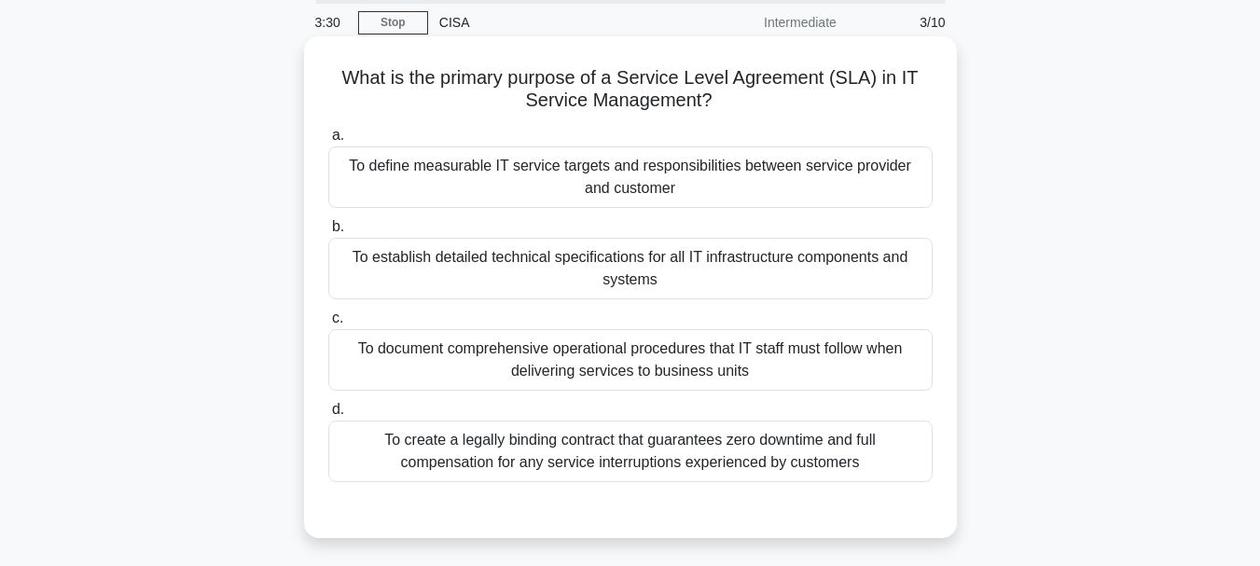
click at [607, 168] on div "To define measurable IT service targets and responsibilities between service pr…" at bounding box center [630, 177] width 604 height 62
click at [328, 142] on input "a. To define measurable IT service targets and responsibilities between service…" at bounding box center [328, 136] width 0 height 12
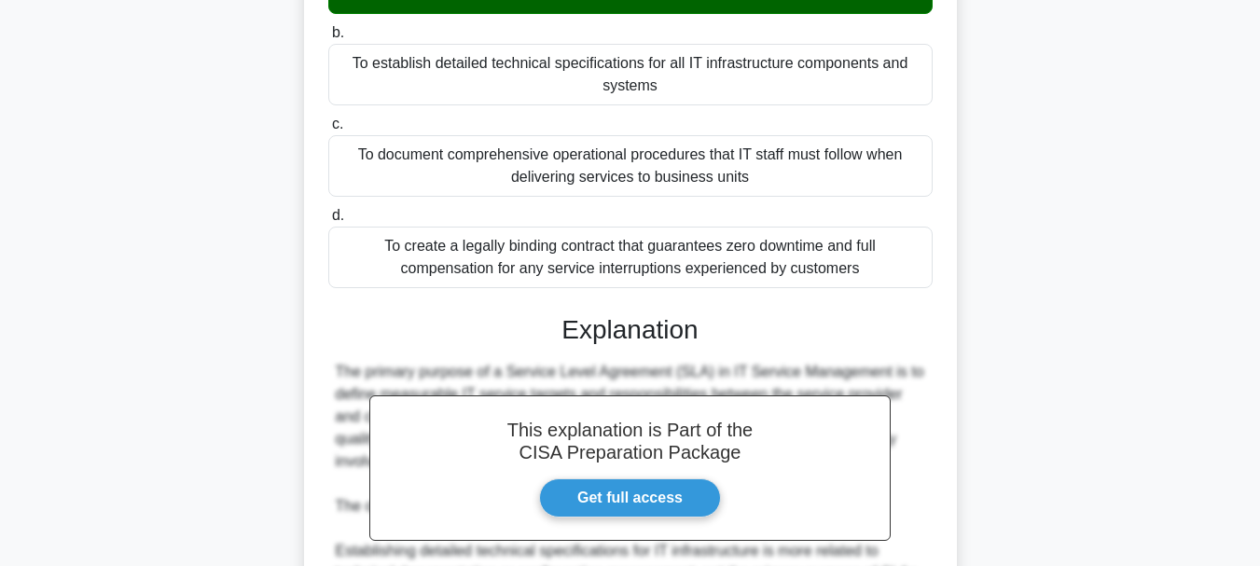
scroll to position [348, 0]
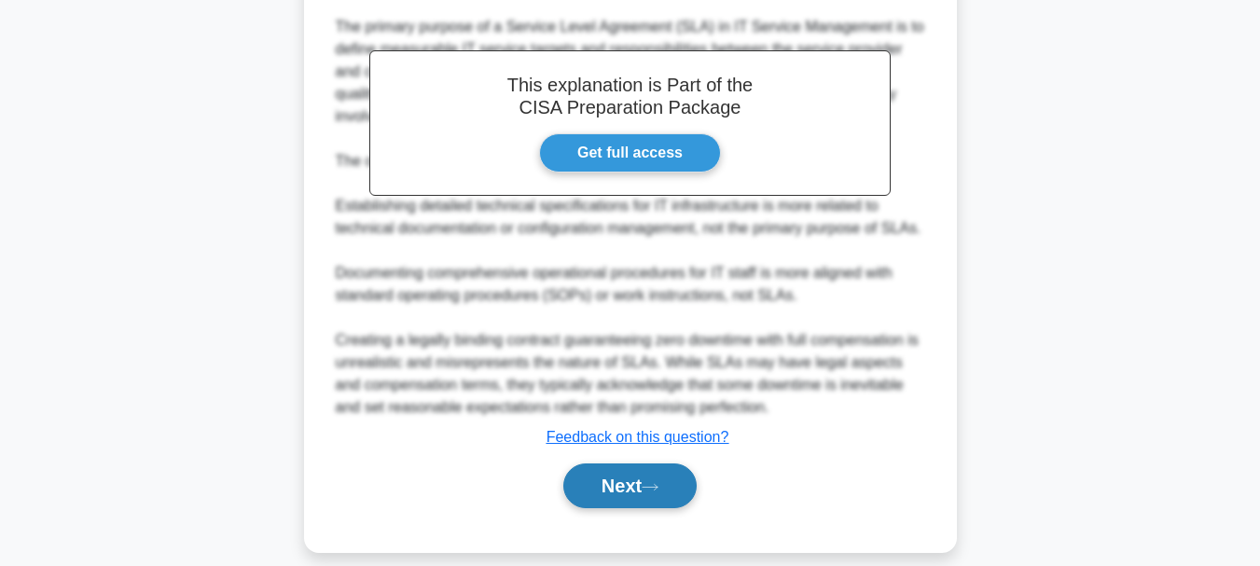
click at [609, 463] on button "Next" at bounding box center [629, 485] width 133 height 45
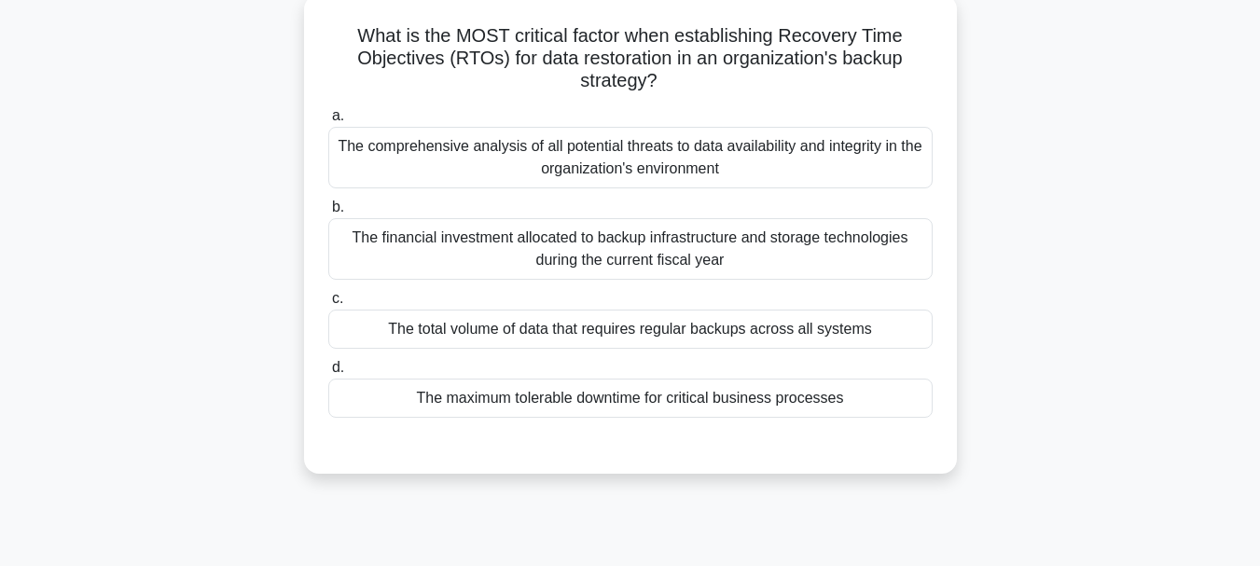
scroll to position [68, 0]
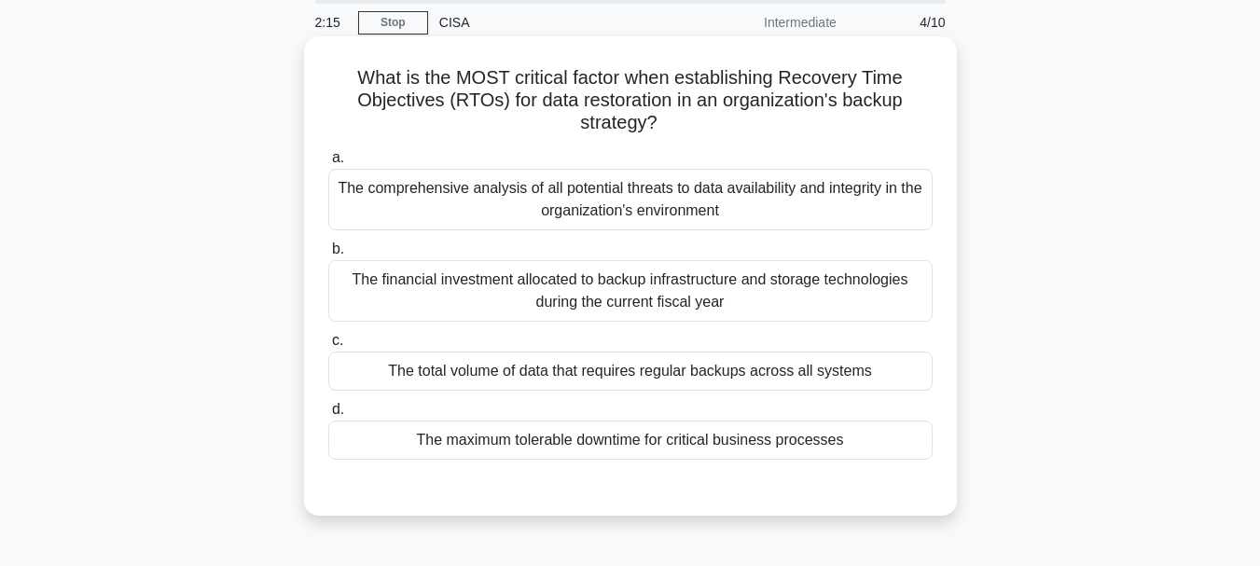
click at [548, 437] on div "The maximum tolerable downtime for critical business processes" at bounding box center [630, 440] width 604 height 39
click at [328, 416] on input "d. The maximum tolerable downtime for critical business processes" at bounding box center [328, 410] width 0 height 12
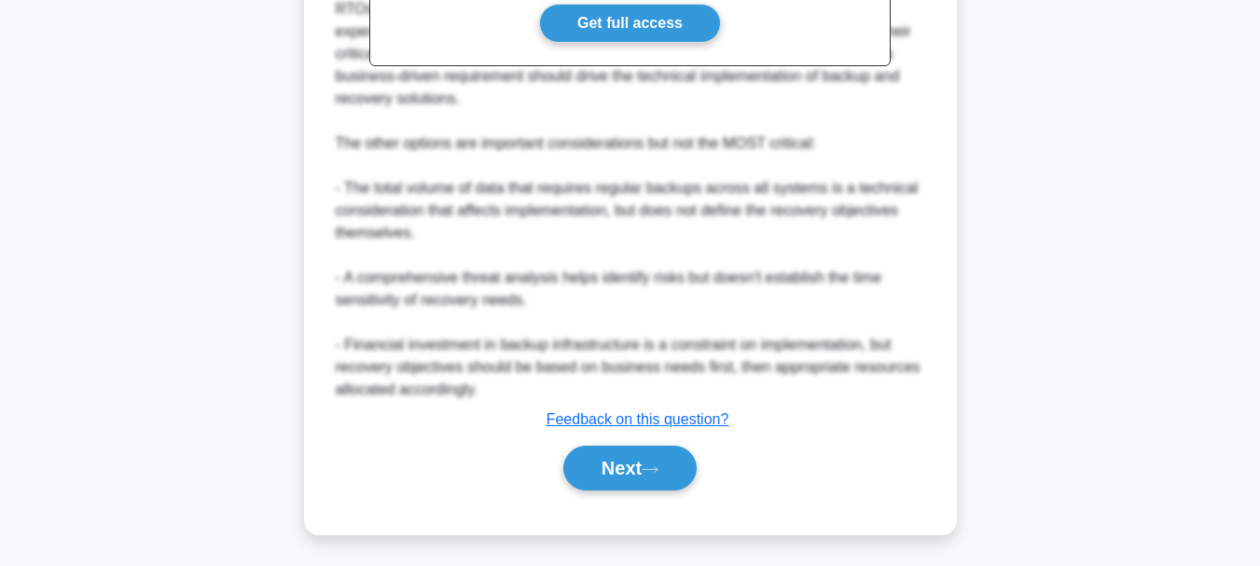
scroll to position [719, 0]
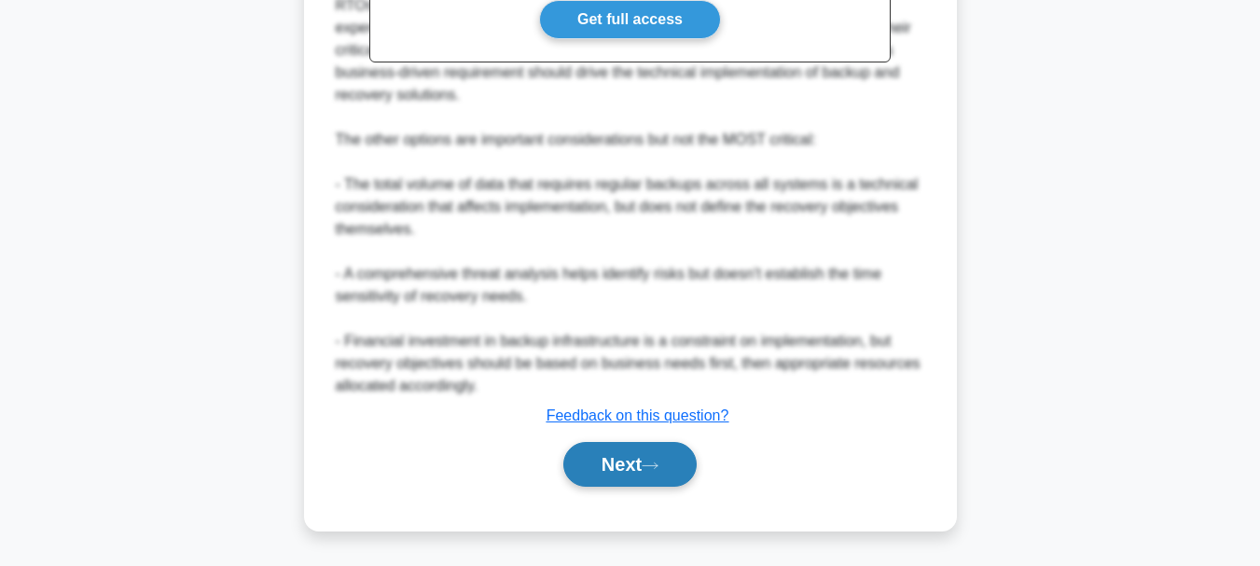
click at [616, 460] on button "Next" at bounding box center [629, 464] width 133 height 45
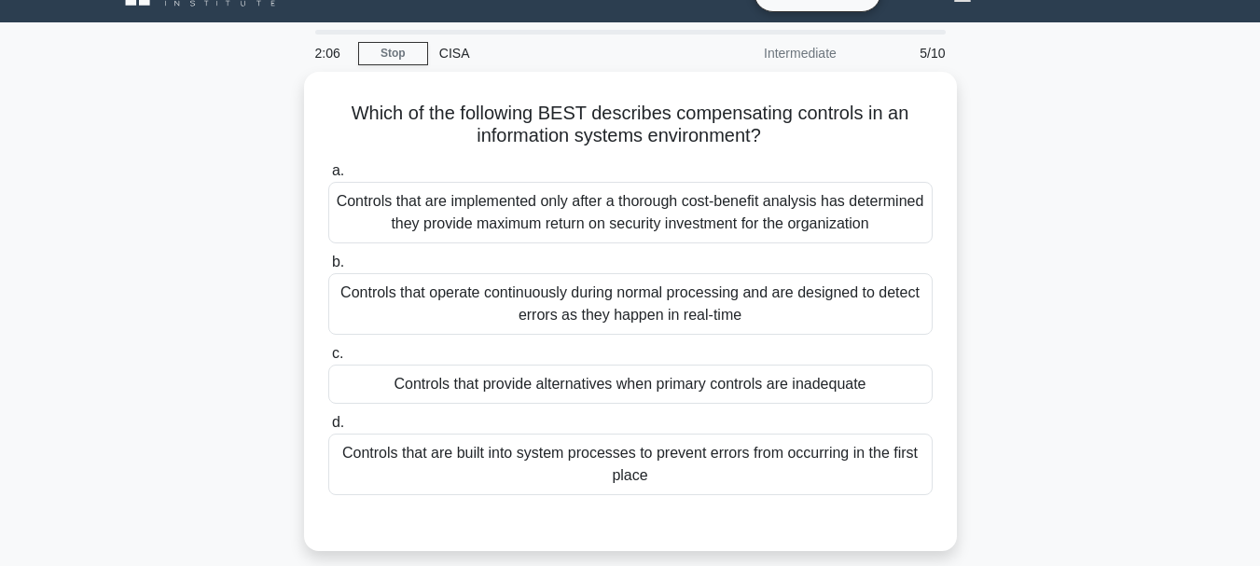
scroll to position [0, 0]
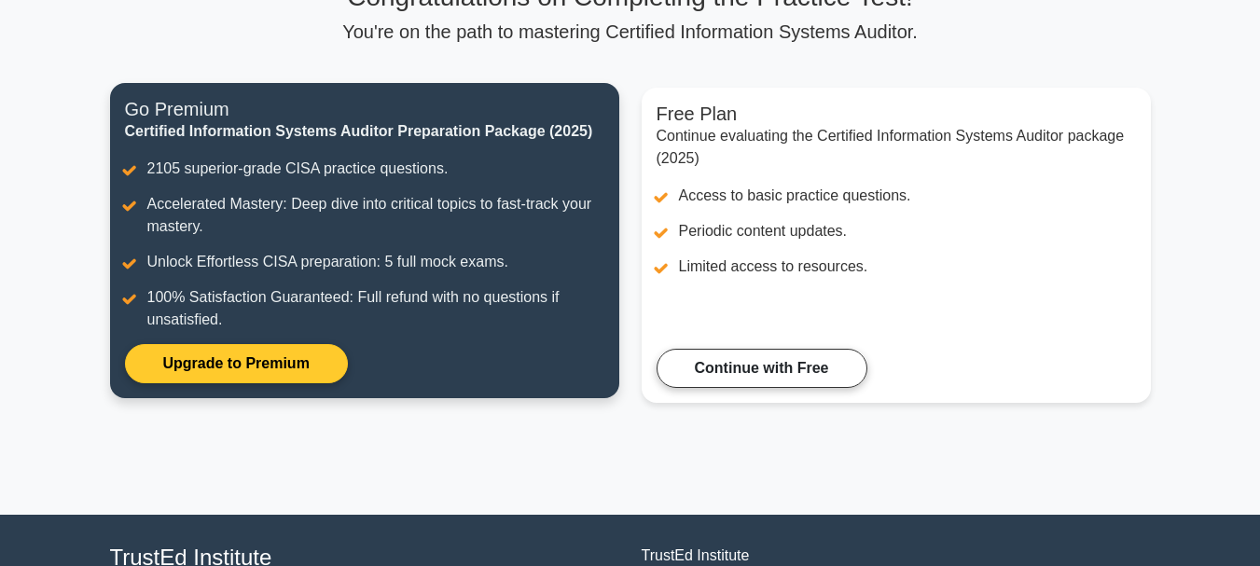
scroll to position [186, 0]
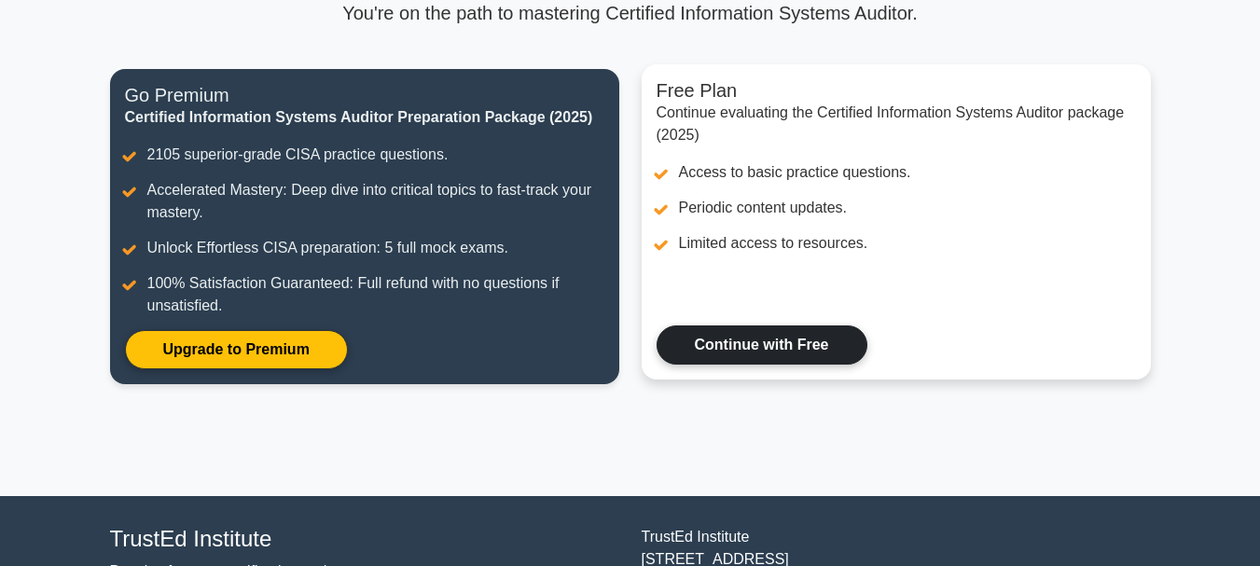
click at [764, 338] on link "Continue with Free" at bounding box center [761, 344] width 211 height 39
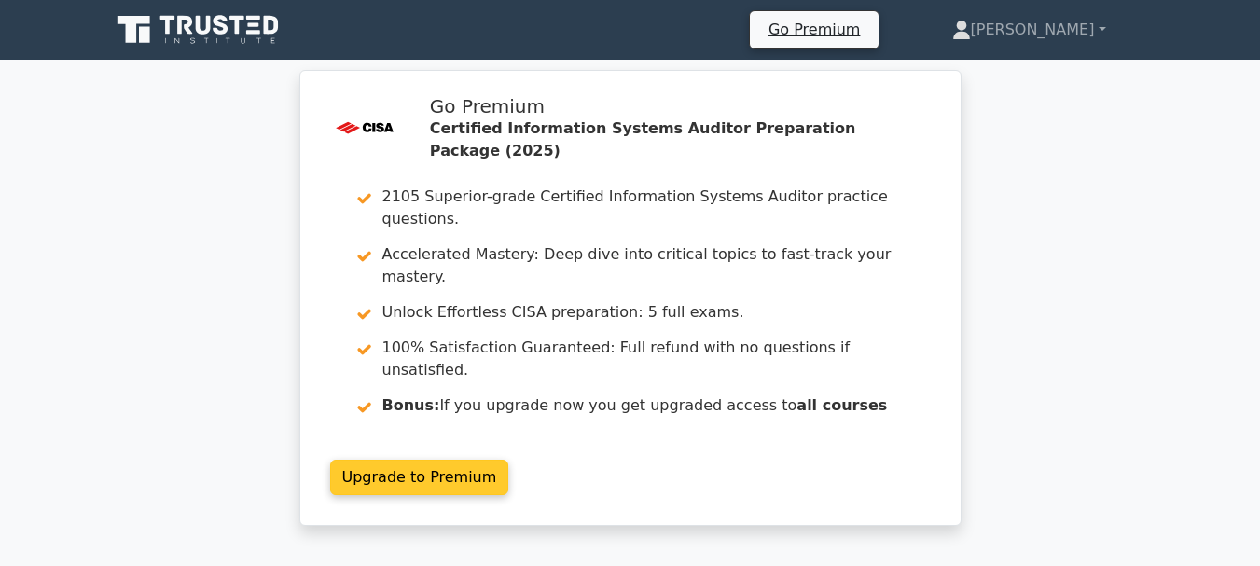
click at [444, 460] on link "Upgrade to Premium" at bounding box center [419, 477] width 179 height 35
